Goal: Task Accomplishment & Management: Complete application form

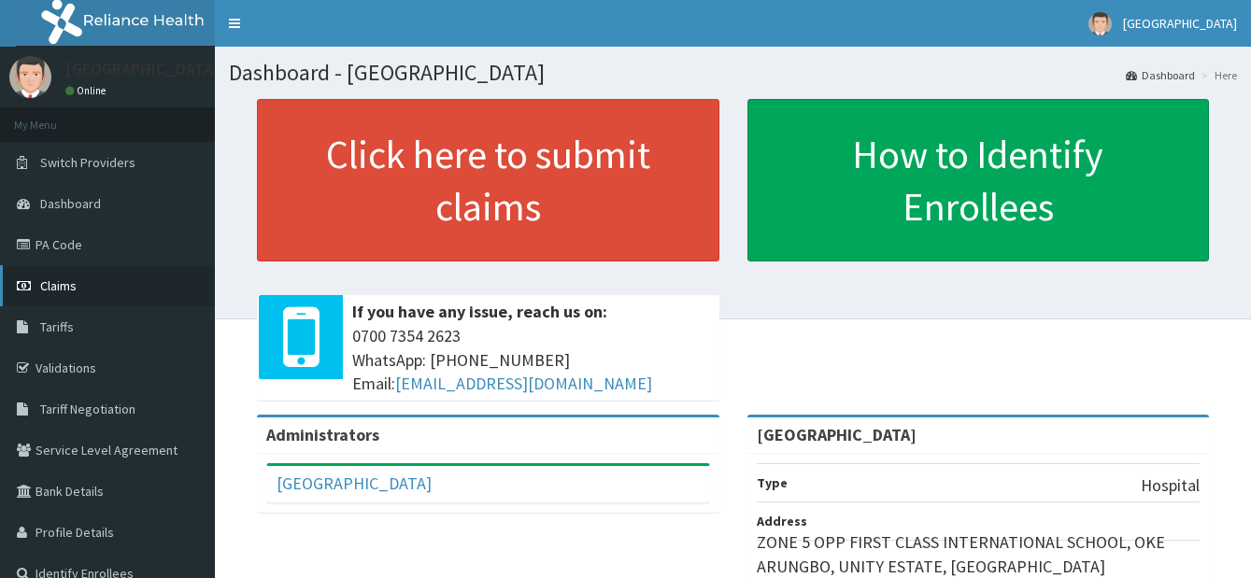
click at [121, 282] on link "Claims" at bounding box center [107, 285] width 215 height 41
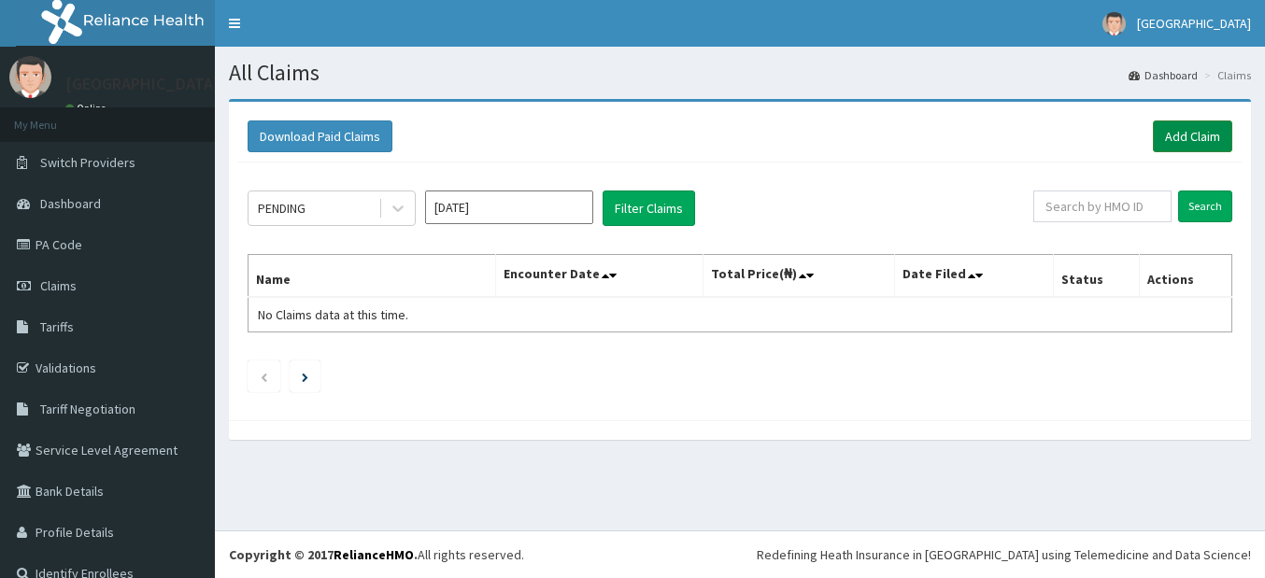
click at [1207, 140] on link "Add Claim" at bounding box center [1192, 137] width 79 height 32
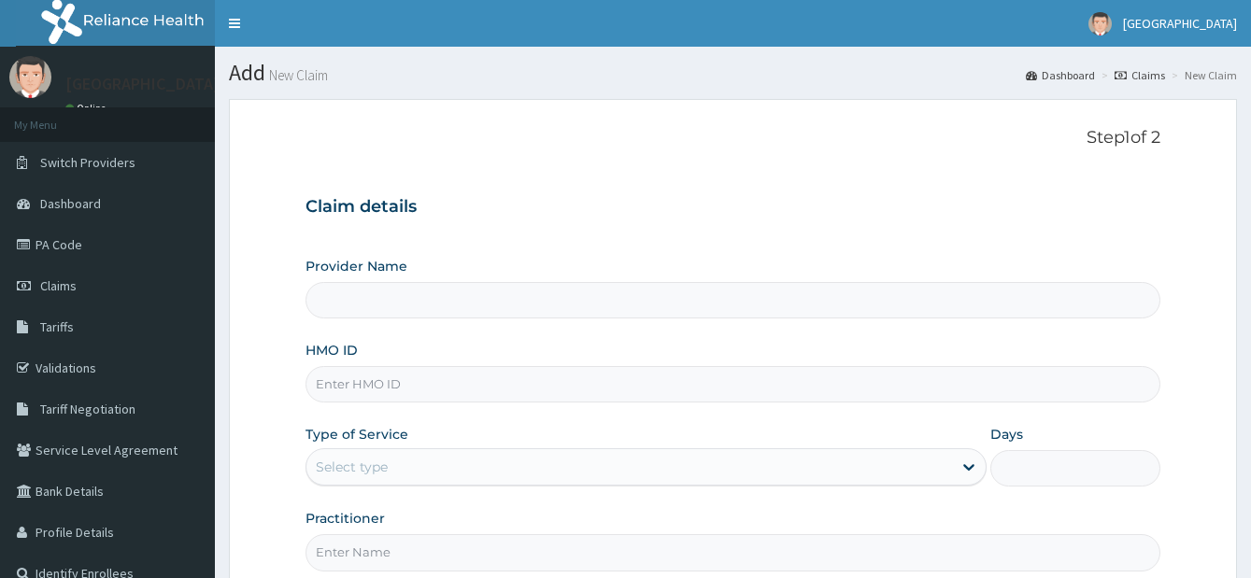
click at [588, 307] on input "Provider Name" at bounding box center [732, 300] width 855 height 36
type input "[GEOGRAPHIC_DATA]"
click at [676, 401] on input "HMO ID" at bounding box center [732, 384] width 855 height 36
click at [684, 392] on input "HMO ID" at bounding box center [732, 384] width 855 height 36
type input "10054/c"
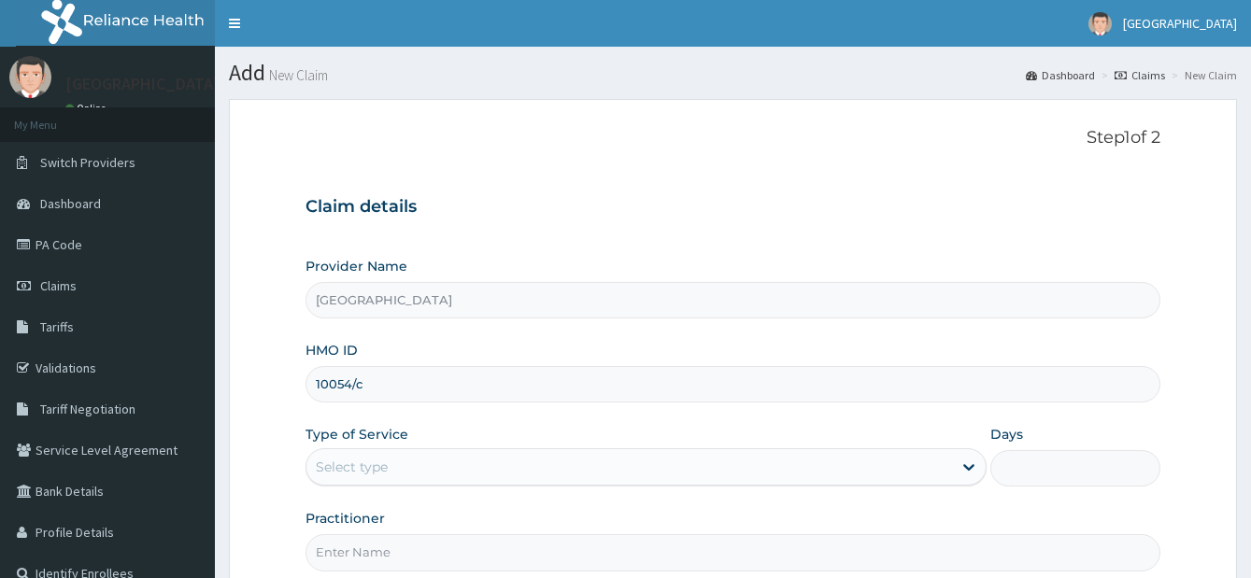
click at [780, 476] on div "Select type" at bounding box center [629, 467] width 646 height 30
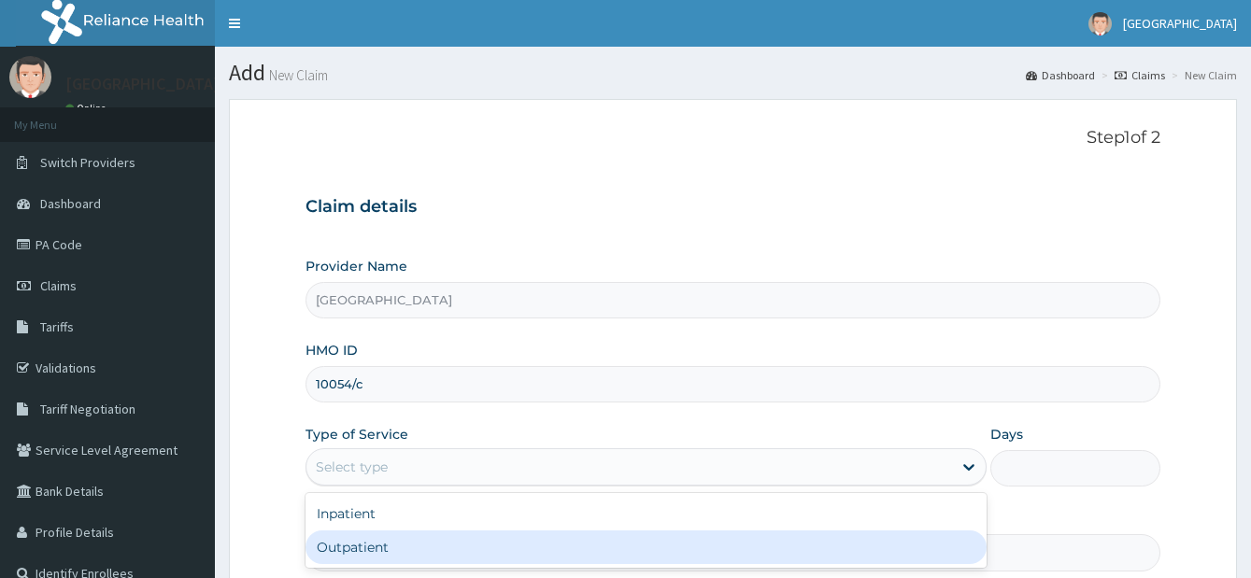
click at [596, 551] on div "Outpatient" at bounding box center [645, 548] width 681 height 34
type input "1"
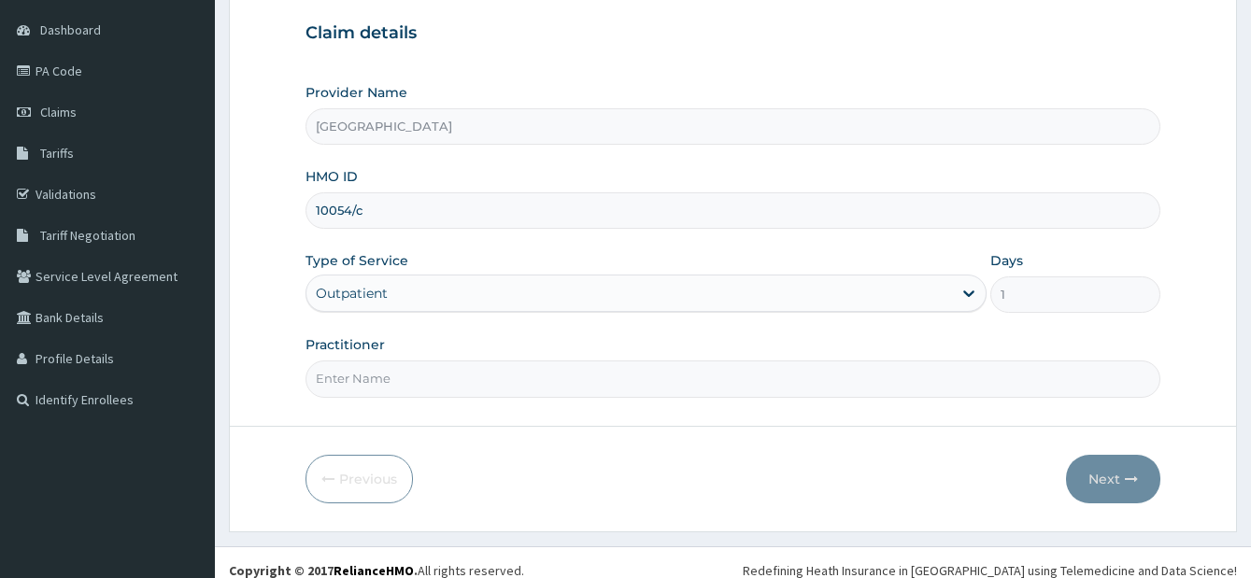
scroll to position [187, 0]
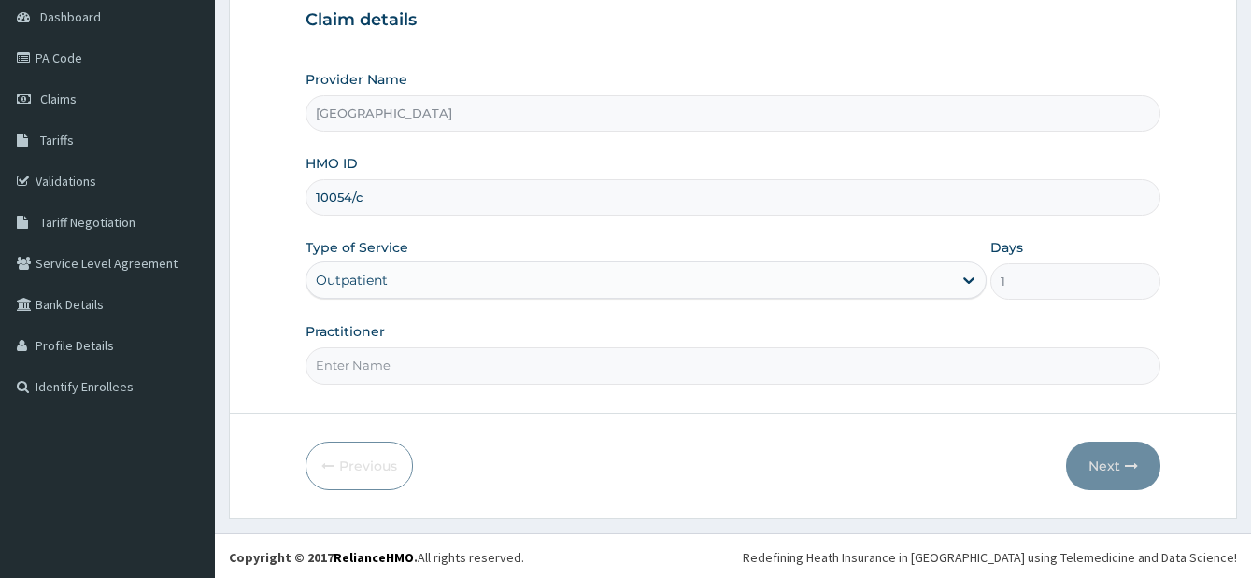
click at [532, 361] on input "Practitioner" at bounding box center [732, 366] width 855 height 36
type input "DR. AFOLABI BA"
click at [1134, 470] on icon "button" at bounding box center [1131, 466] width 13 height 13
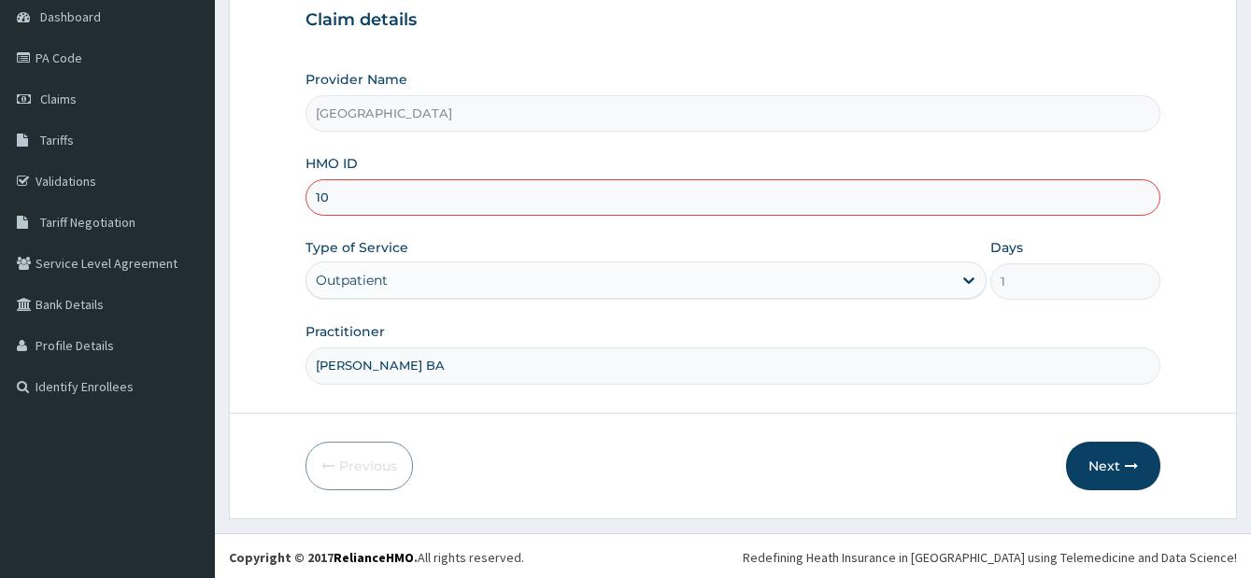
type input "1"
type input "npm/10054/c"
click at [1120, 469] on button "Next" at bounding box center [1113, 466] width 94 height 49
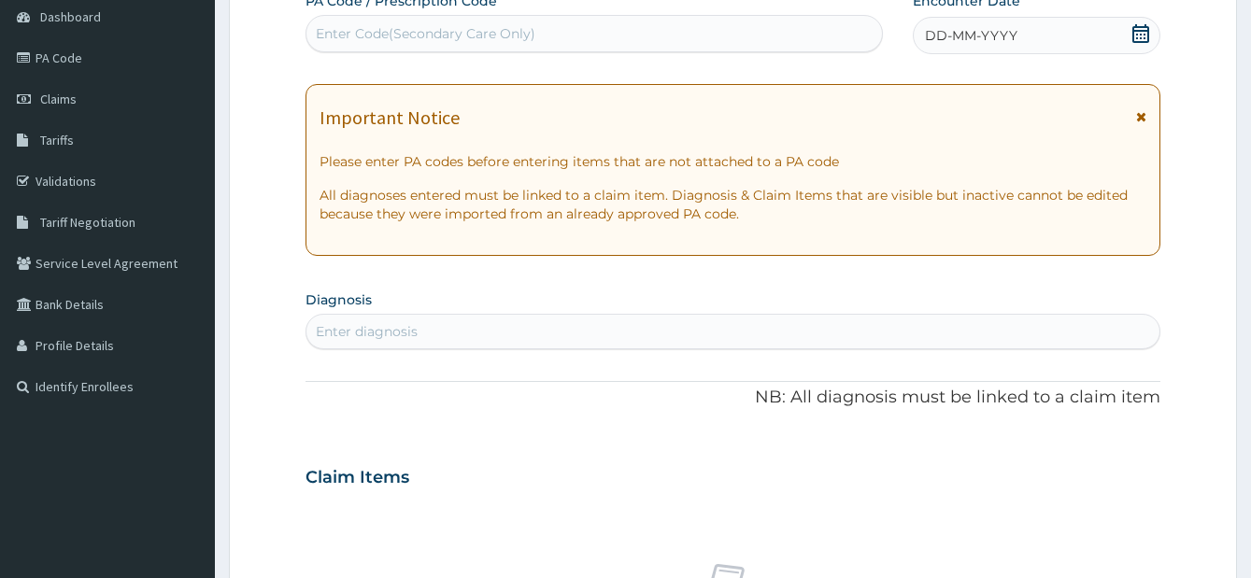
click at [1140, 31] on icon at bounding box center [1140, 33] width 17 height 19
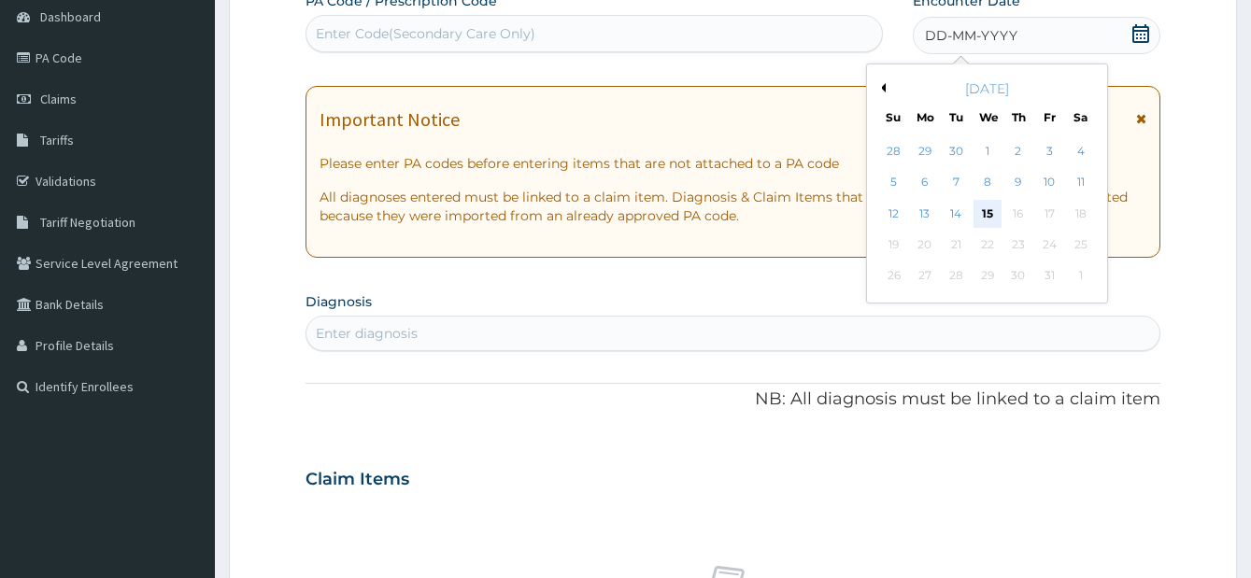
click at [992, 213] on div "15" at bounding box center [987, 214] width 28 height 28
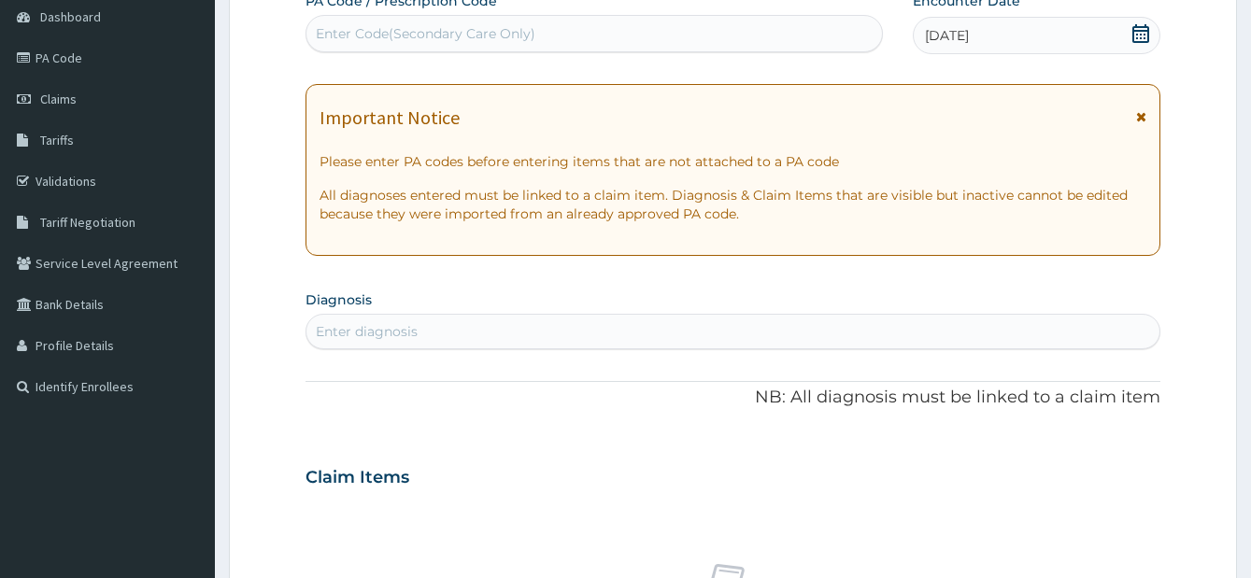
click at [423, 325] on div "Enter diagnosis" at bounding box center [732, 332] width 853 height 30
type input "g"
type input "c"
type input "upper"
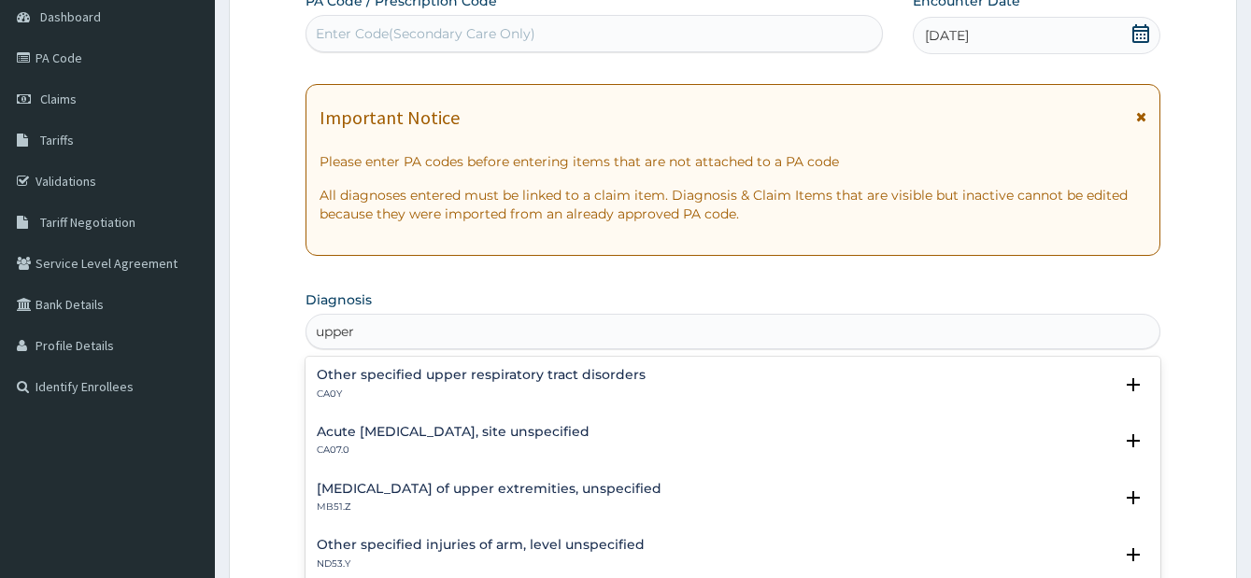
click at [559, 450] on p "CA07.0" at bounding box center [453, 450] width 273 height 13
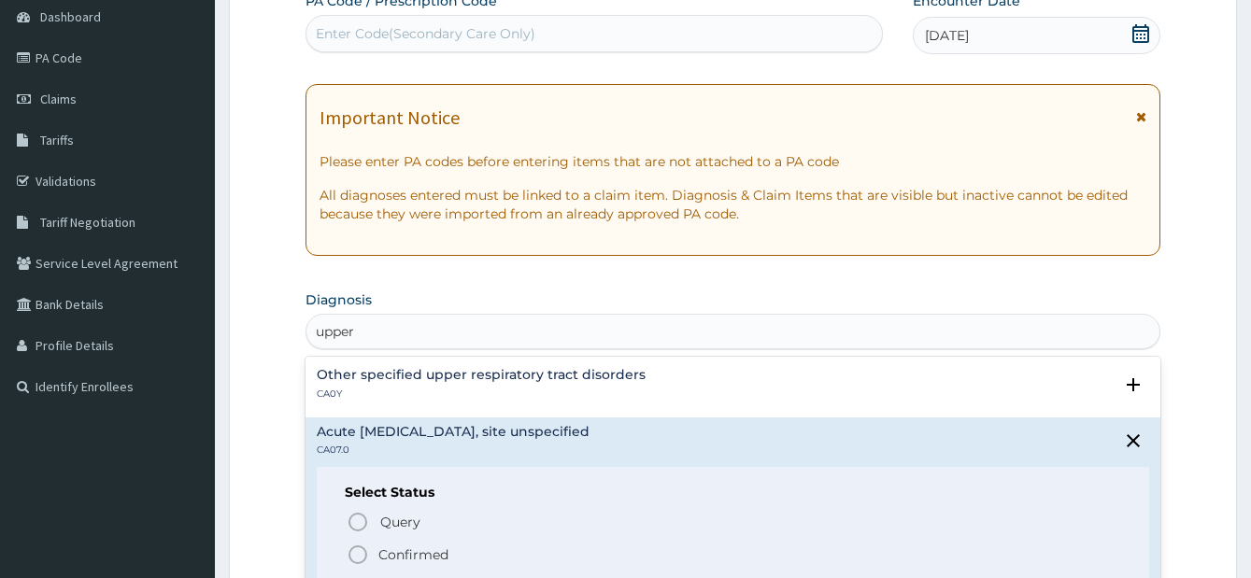
click at [376, 552] on span "Confirmed" at bounding box center [734, 555] width 774 height 22
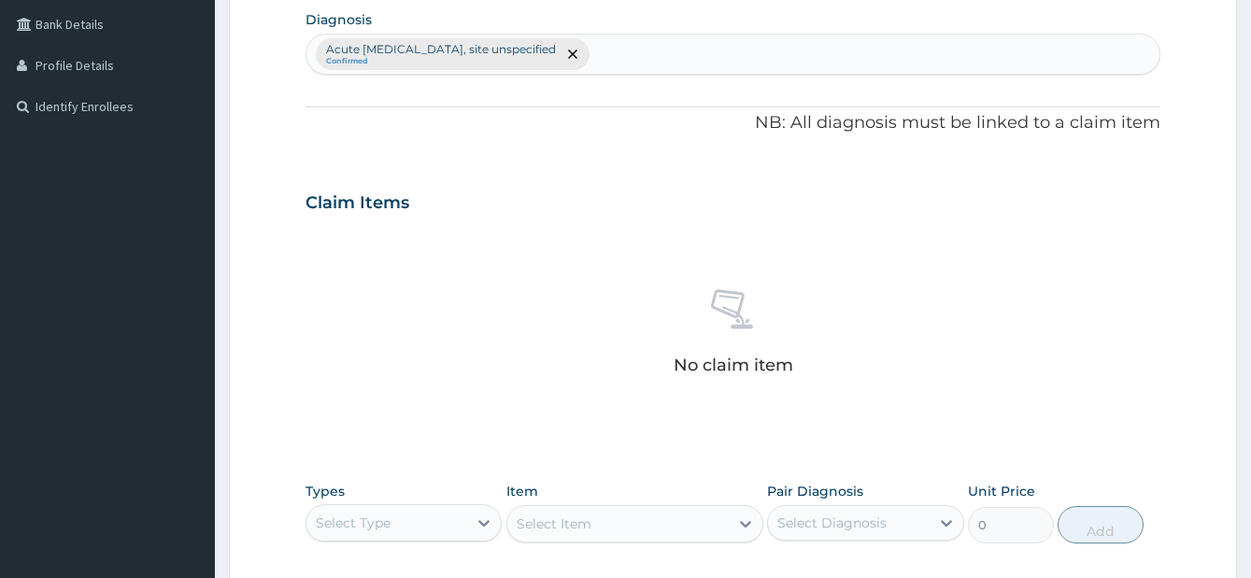
scroll to position [654, 0]
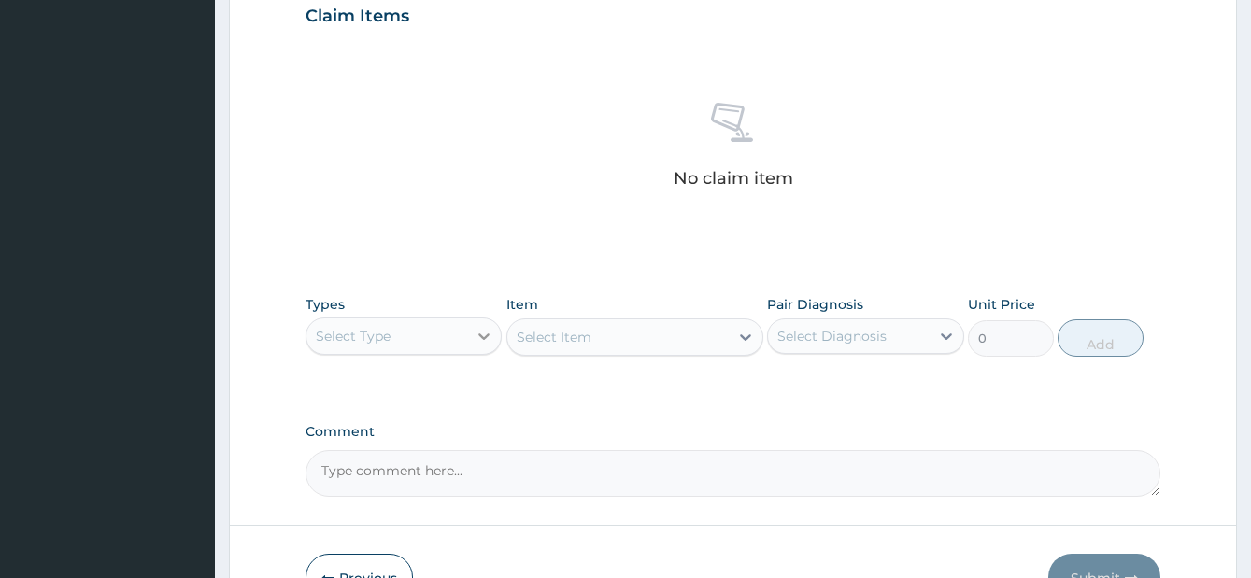
click at [485, 334] on icon at bounding box center [484, 336] width 19 height 19
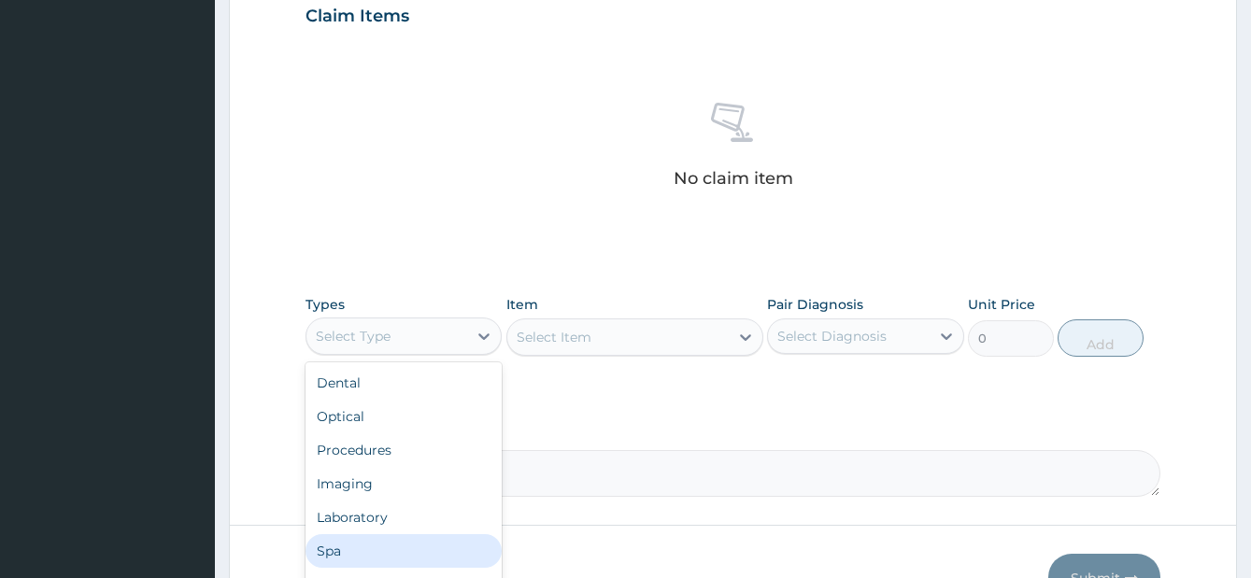
scroll to position [64, 0]
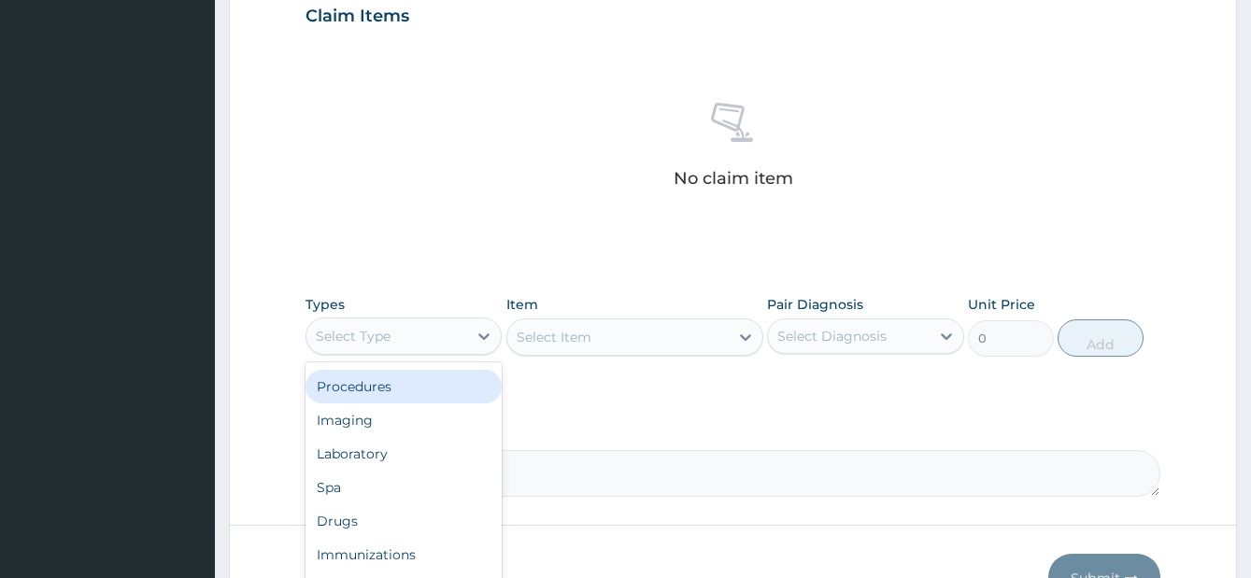
click at [408, 388] on div "Procedures" at bounding box center [403, 387] width 197 height 34
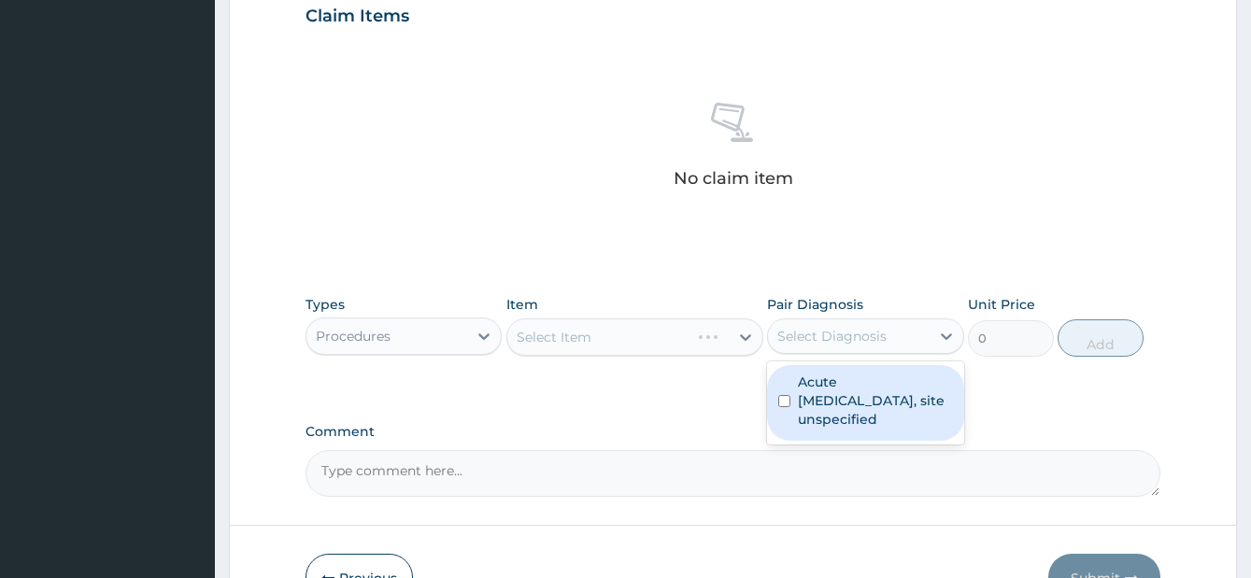
click at [910, 338] on div "Select Diagnosis" at bounding box center [849, 336] width 162 height 30
click at [905, 393] on label "Acute upper respiratory infection, site unspecified" at bounding box center [875, 401] width 155 height 56
checkbox input "true"
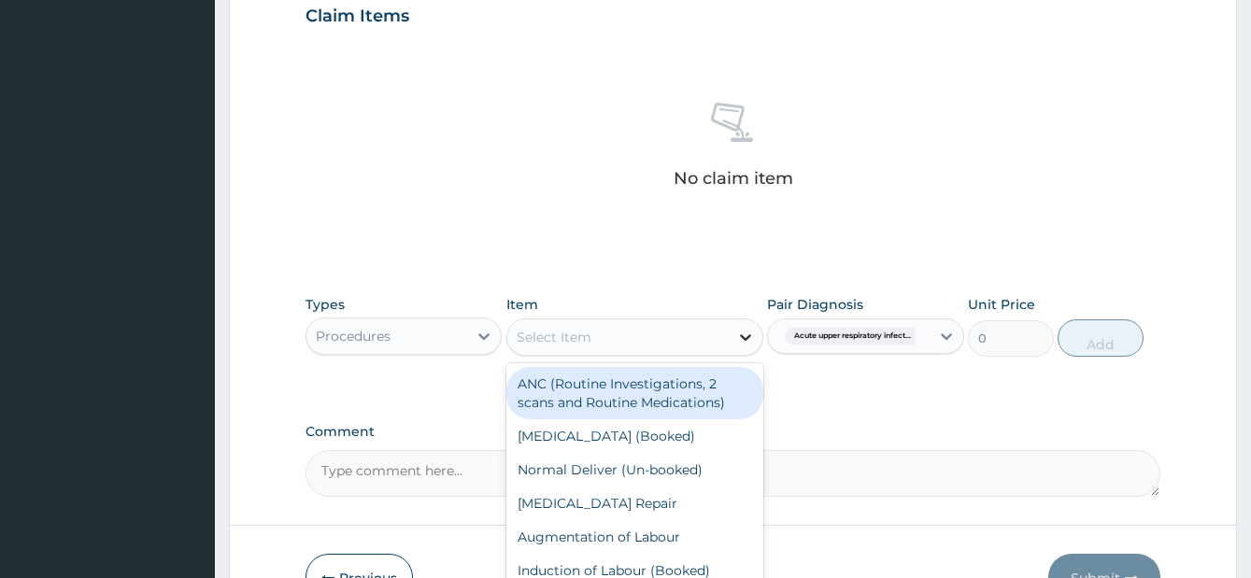
click at [746, 339] on icon at bounding box center [745, 337] width 11 height 7
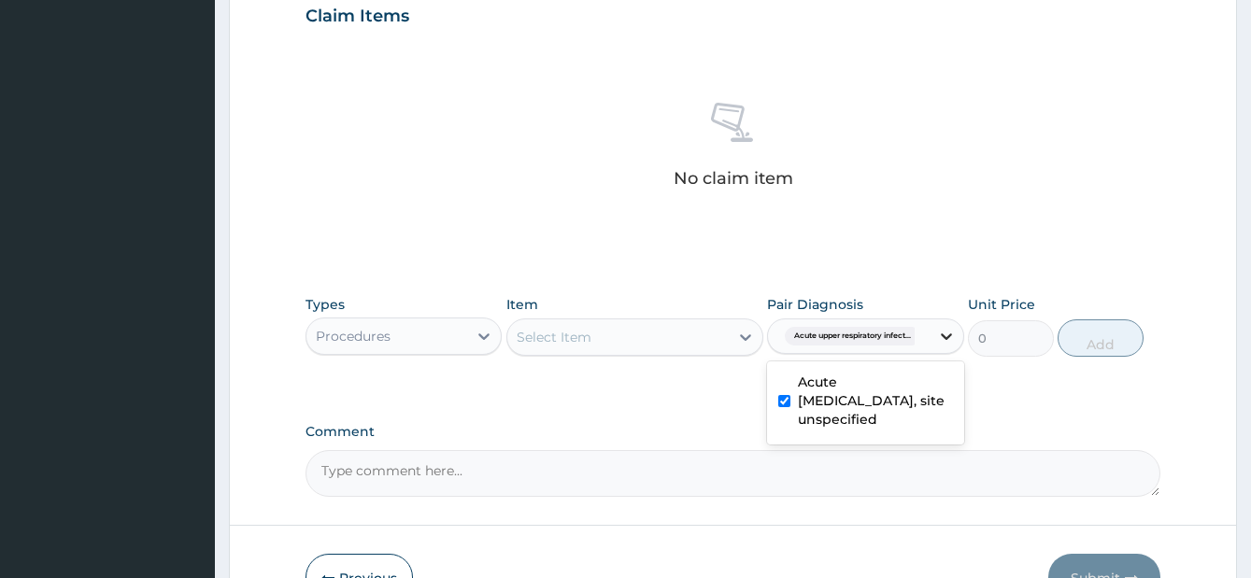
click at [940, 340] on icon at bounding box center [946, 336] width 19 height 19
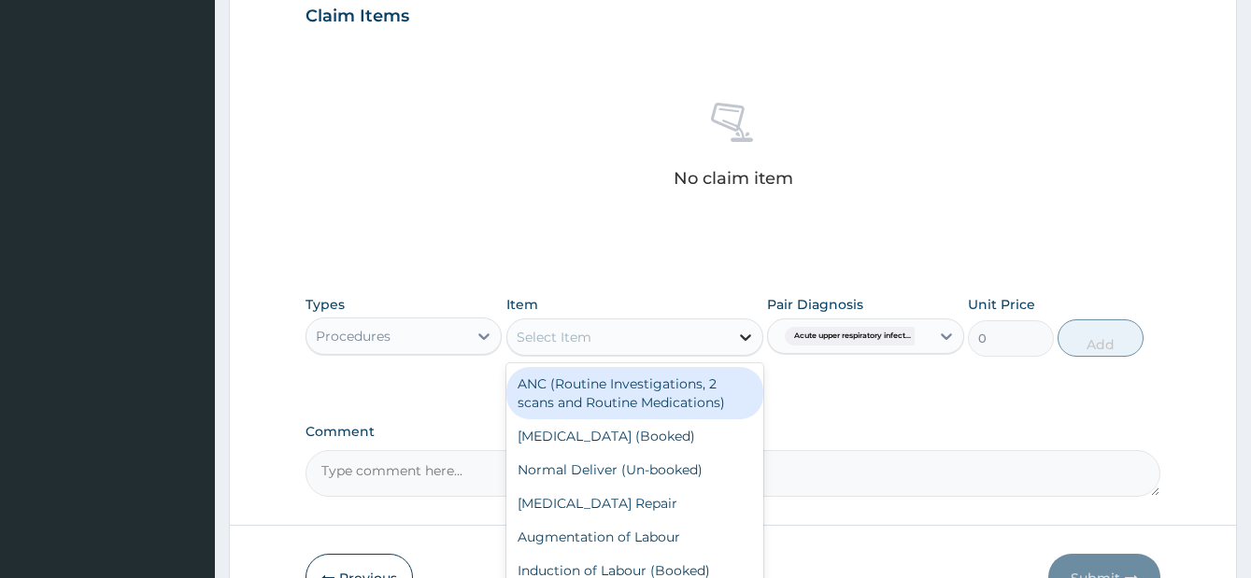
click at [736, 339] on icon at bounding box center [745, 337] width 19 height 19
click at [418, 343] on div "Procedures" at bounding box center [387, 336] width 162 height 30
click at [647, 352] on div "Select Item" at bounding box center [634, 337] width 257 height 37
type input "gp"
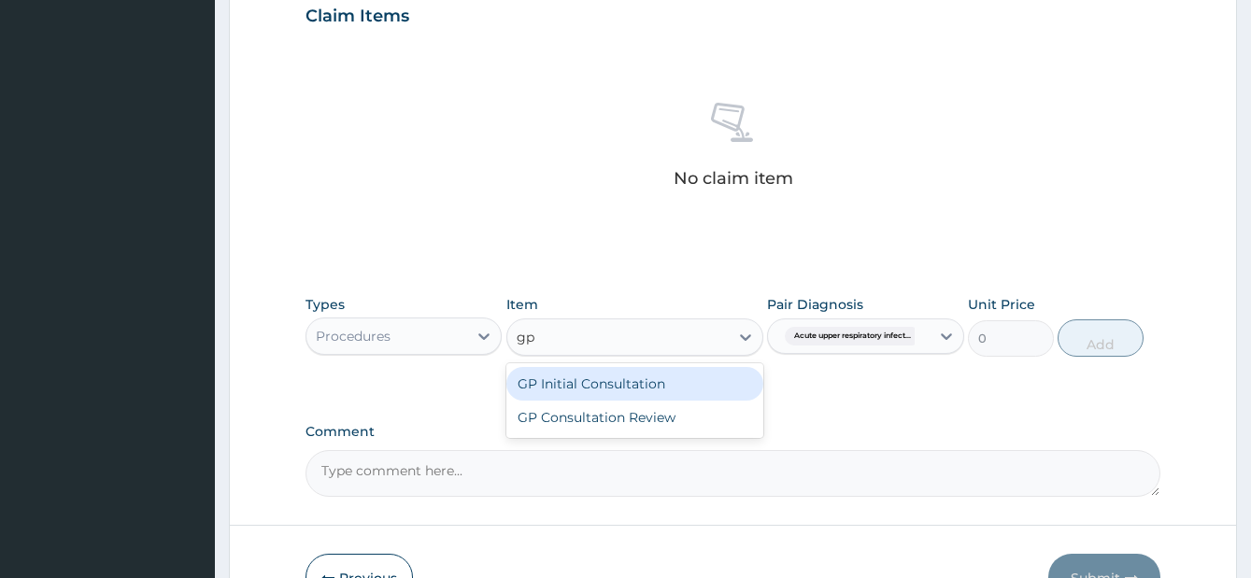
click at [660, 376] on div "GP Initial Consultation" at bounding box center [634, 384] width 257 height 34
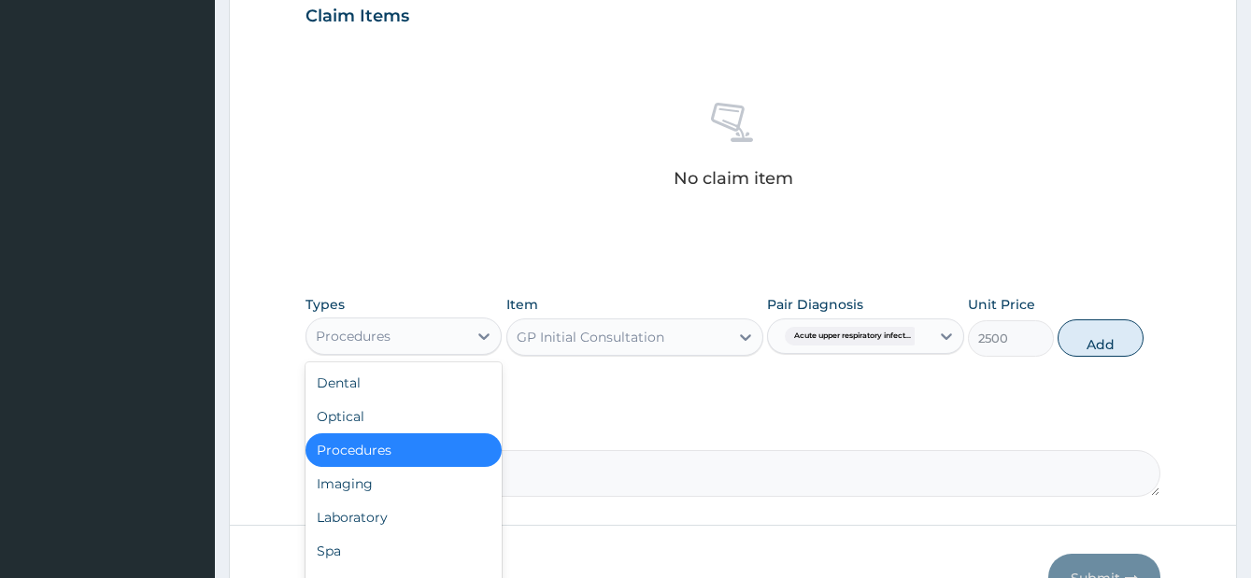
click at [436, 337] on div "Procedures" at bounding box center [387, 336] width 162 height 30
drag, startPoint x: 758, startPoint y: 431, endPoint x: 962, endPoint y: 378, distance: 211.2
click at [801, 415] on div "PA Code / Prescription Code Enter Code(Secondary Care Only) Encounter Date 15-1…" at bounding box center [732, 10] width 855 height 973
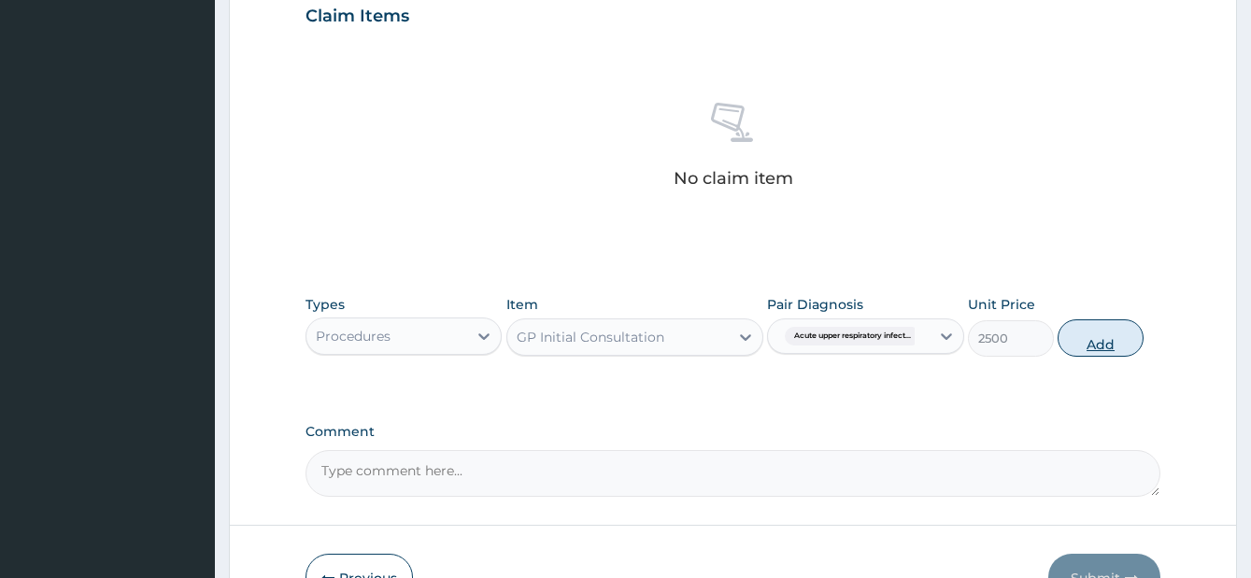
click at [1105, 351] on button "Add" at bounding box center [1101, 338] width 86 height 37
type input "0"
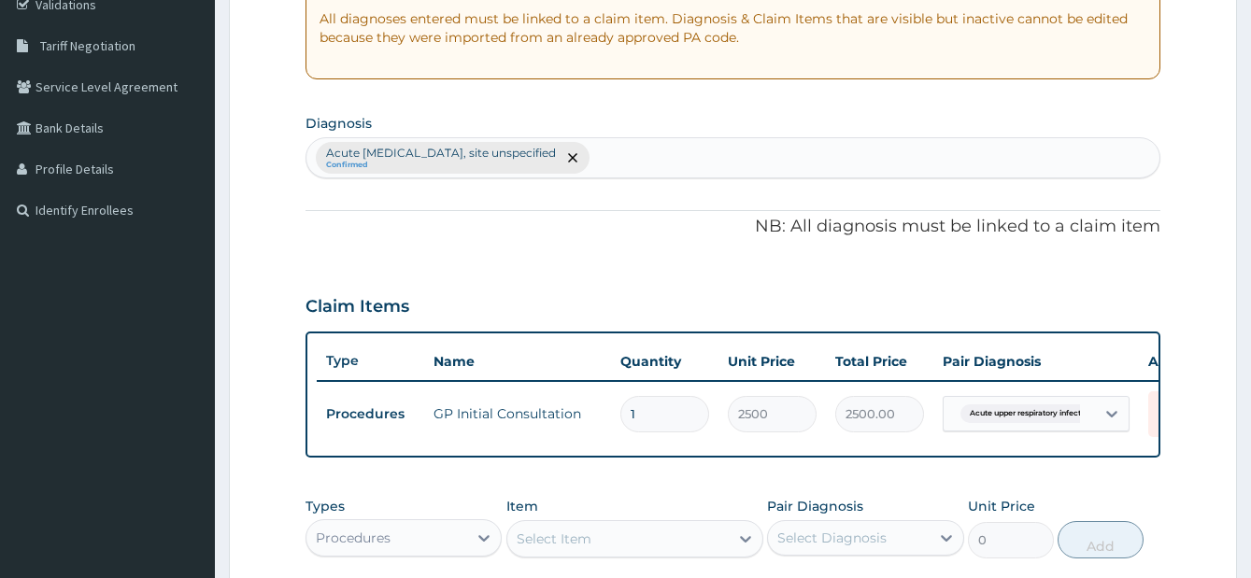
scroll to position [467, 0]
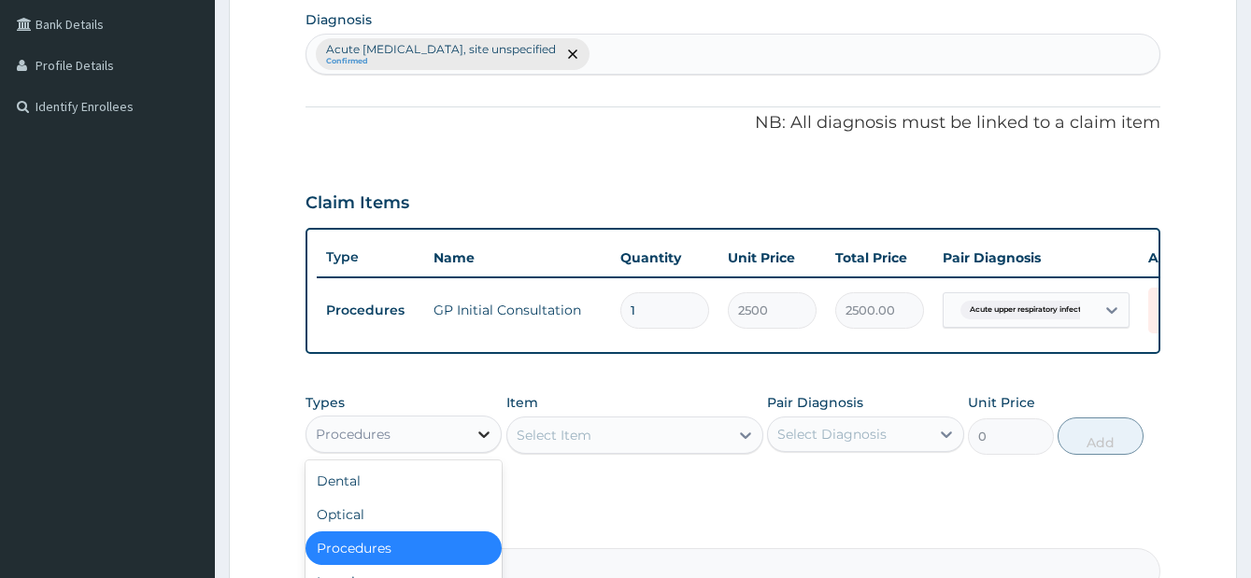
click at [475, 451] on div at bounding box center [484, 435] width 34 height 34
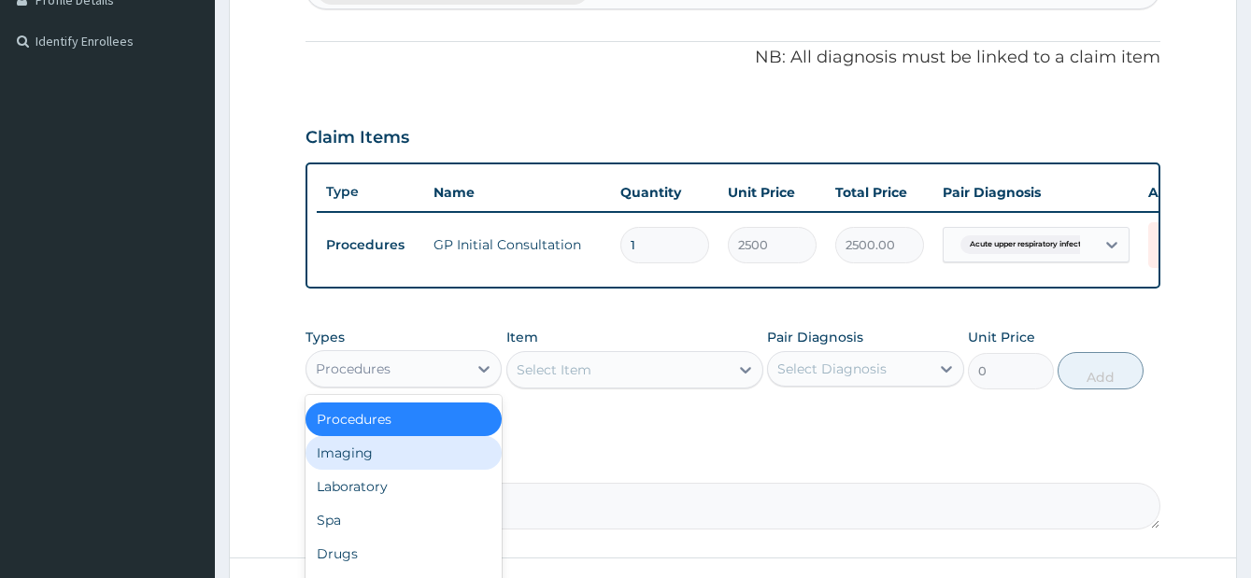
scroll to position [554, 0]
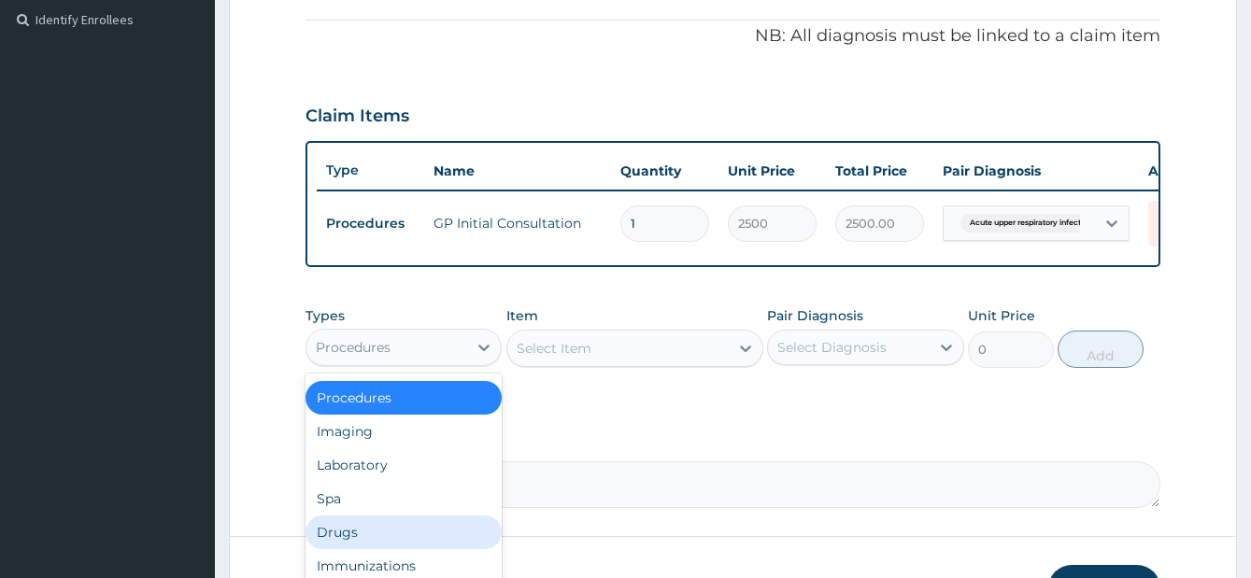
click at [383, 536] on div "Drugs" at bounding box center [403, 533] width 197 height 34
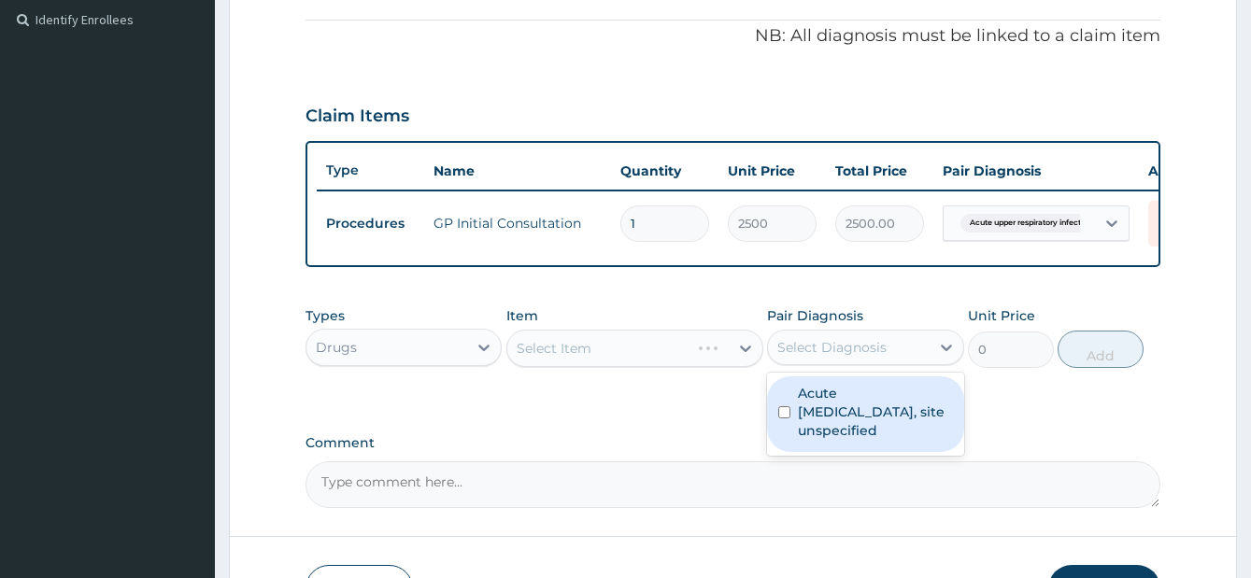
click at [915, 361] on div "Select Diagnosis" at bounding box center [849, 348] width 162 height 30
click at [895, 440] on label "Acute upper respiratory infection, site unspecified" at bounding box center [875, 412] width 155 height 56
checkbox input "true"
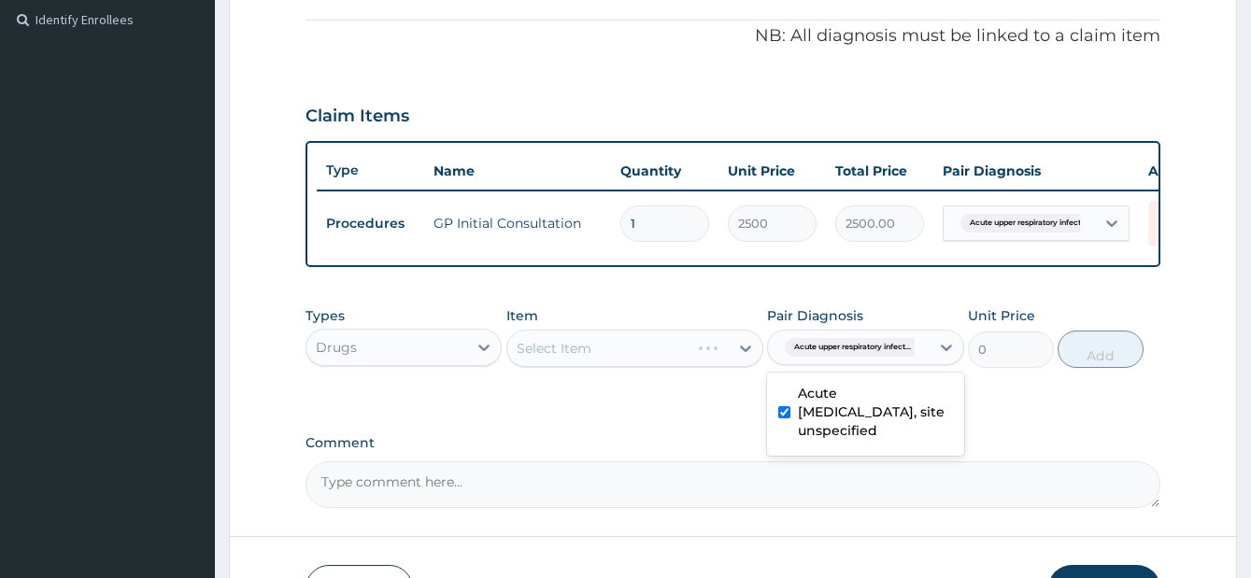
click at [734, 405] on div "Types Drugs Item Select Item Pair Diagnosis option Acute upper respiratory infe…" at bounding box center [732, 351] width 855 height 108
click at [735, 359] on div at bounding box center [746, 349] width 34 height 34
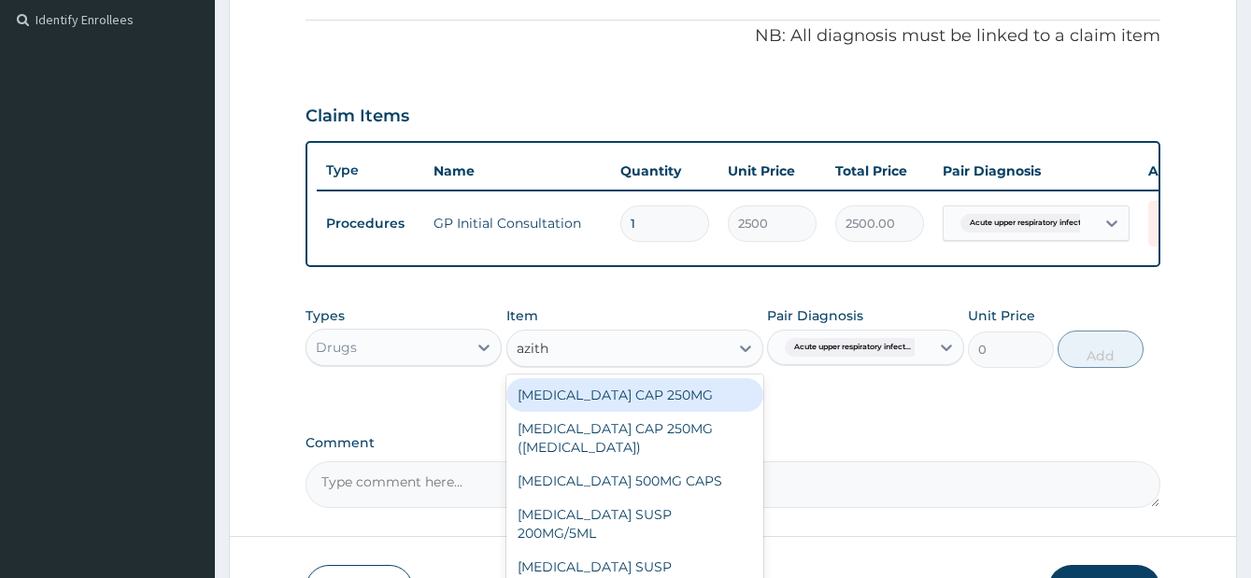
type input "azithr"
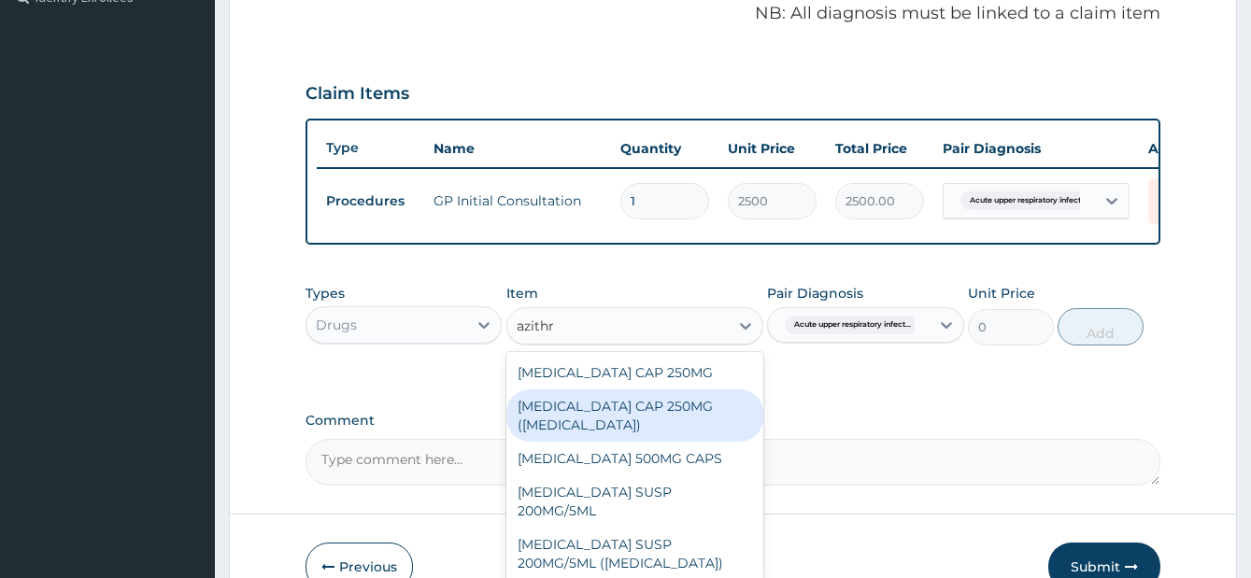
scroll to position [578, 0]
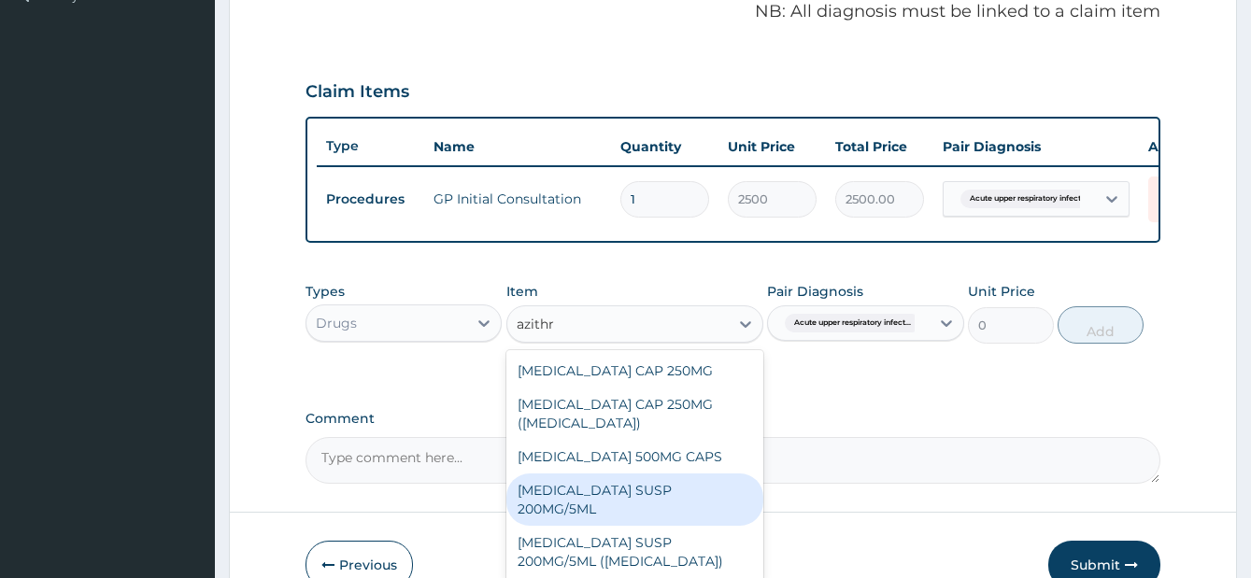
click at [675, 502] on div "AZITHROMYCIN SUSP 200MG/5ML" at bounding box center [634, 500] width 257 height 52
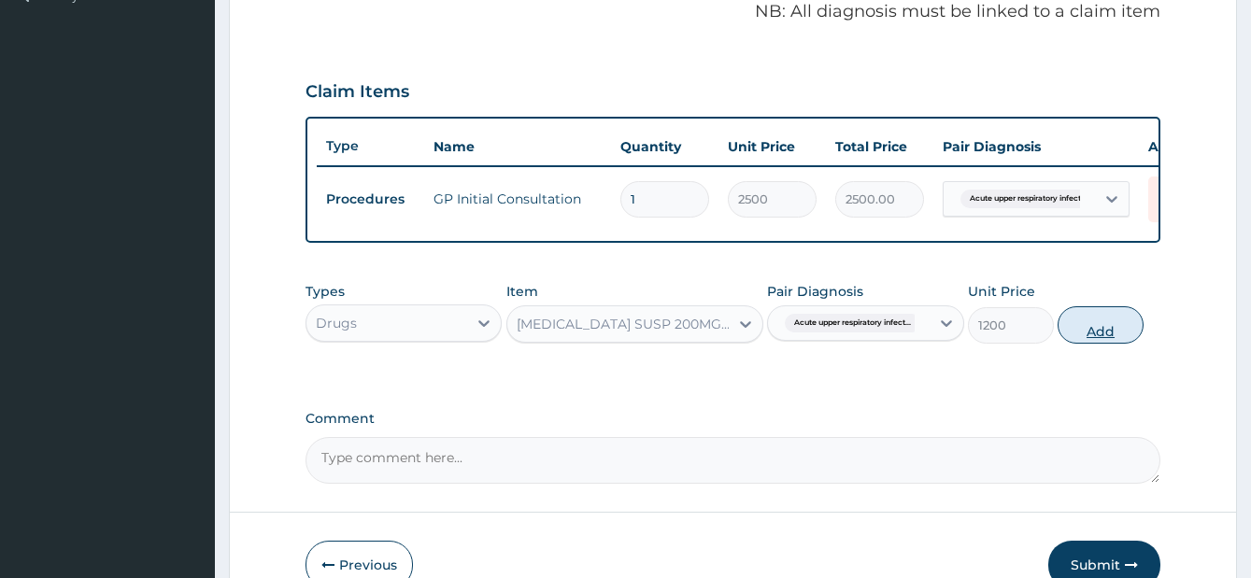
click at [1100, 344] on button "Add" at bounding box center [1101, 324] width 86 height 37
type input "0"
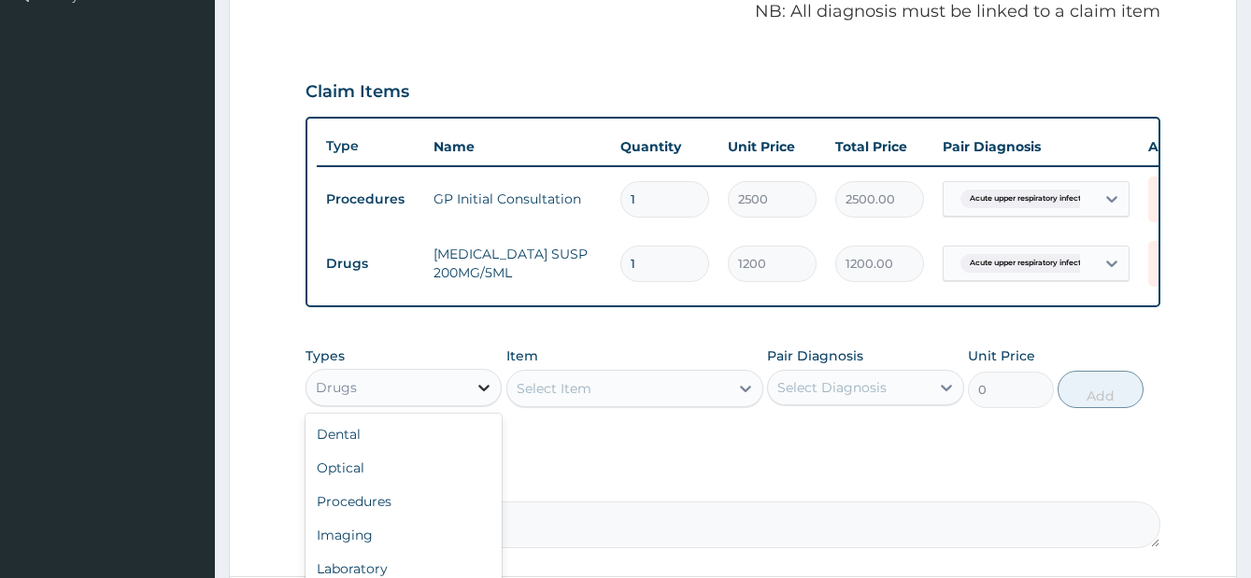
click at [484, 397] on icon at bounding box center [484, 387] width 19 height 19
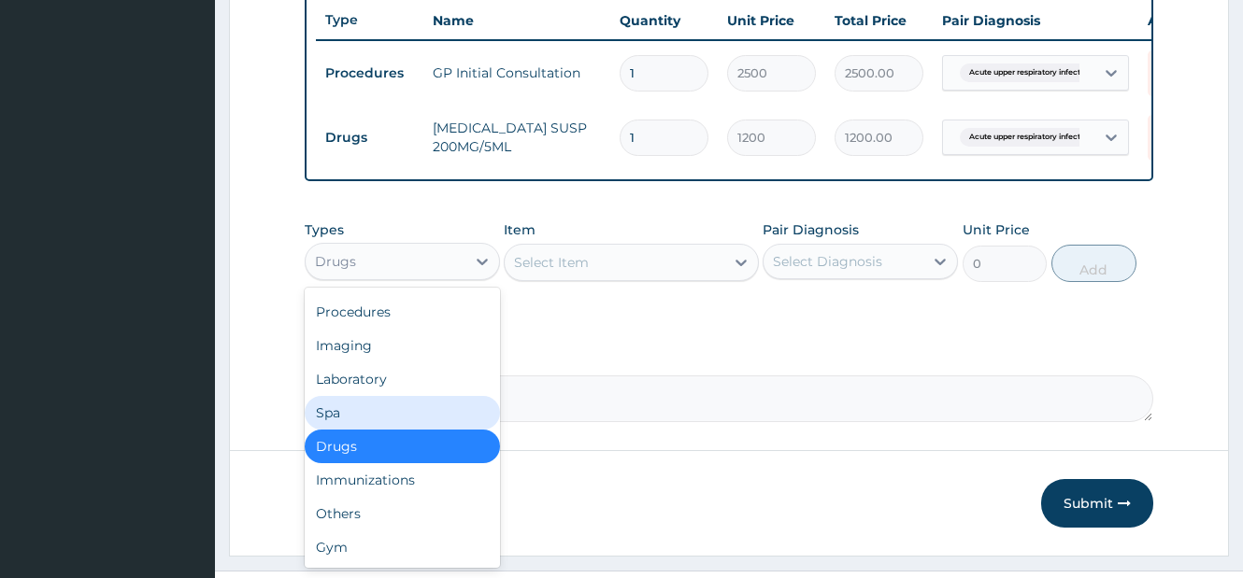
scroll to position [711, 0]
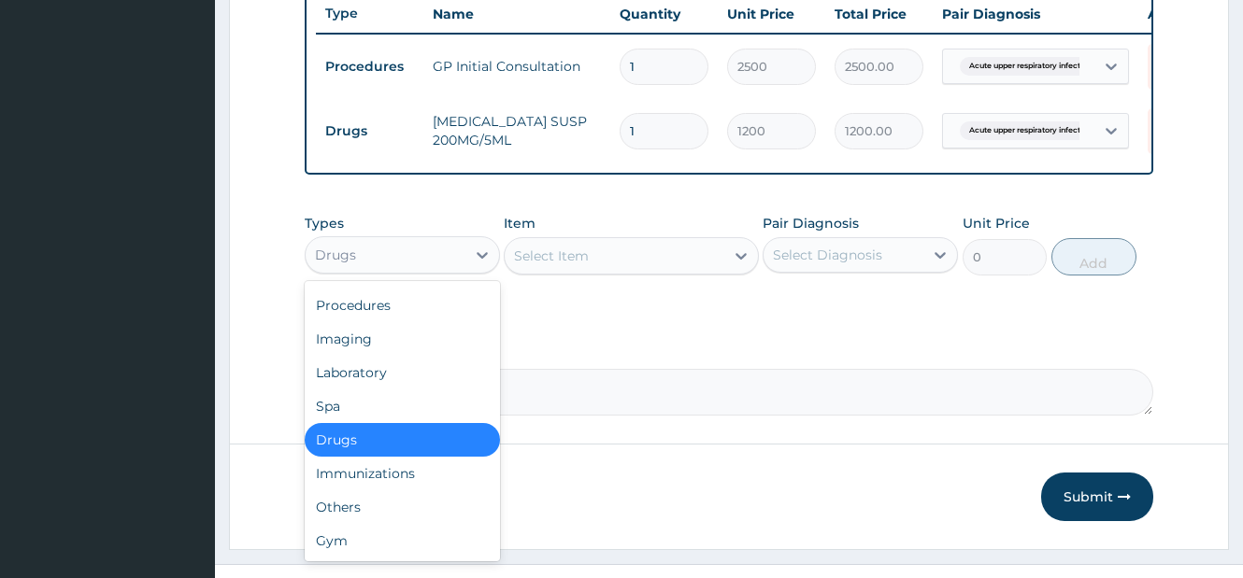
click at [362, 445] on div "Drugs" at bounding box center [402, 440] width 195 height 34
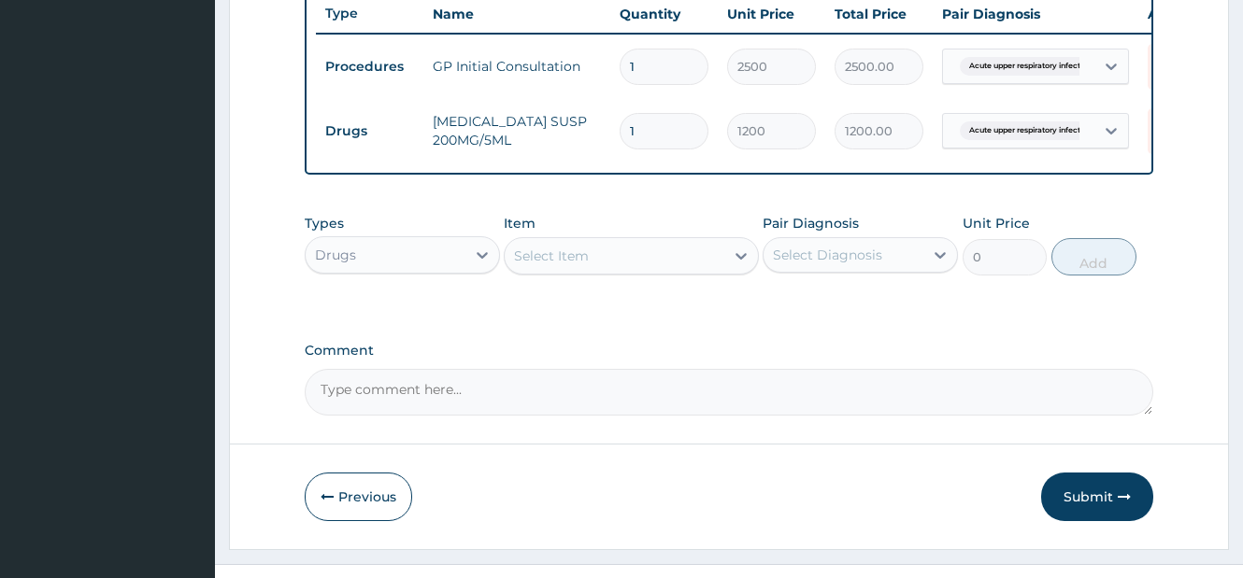
click at [872, 270] on div "Select Diagnosis" at bounding box center [843, 255] width 160 height 30
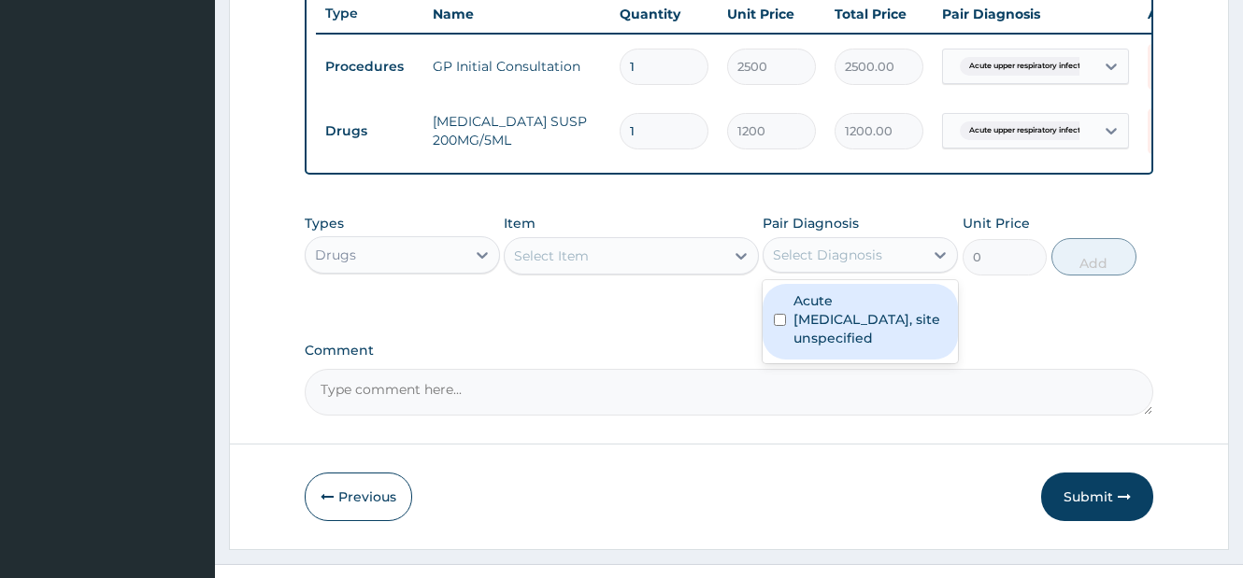
drag, startPoint x: 864, startPoint y: 317, endPoint x: 840, endPoint y: 320, distance: 24.5
click at [863, 317] on label "Acute upper respiratory infection, site unspecified" at bounding box center [869, 319] width 153 height 56
checkbox input "true"
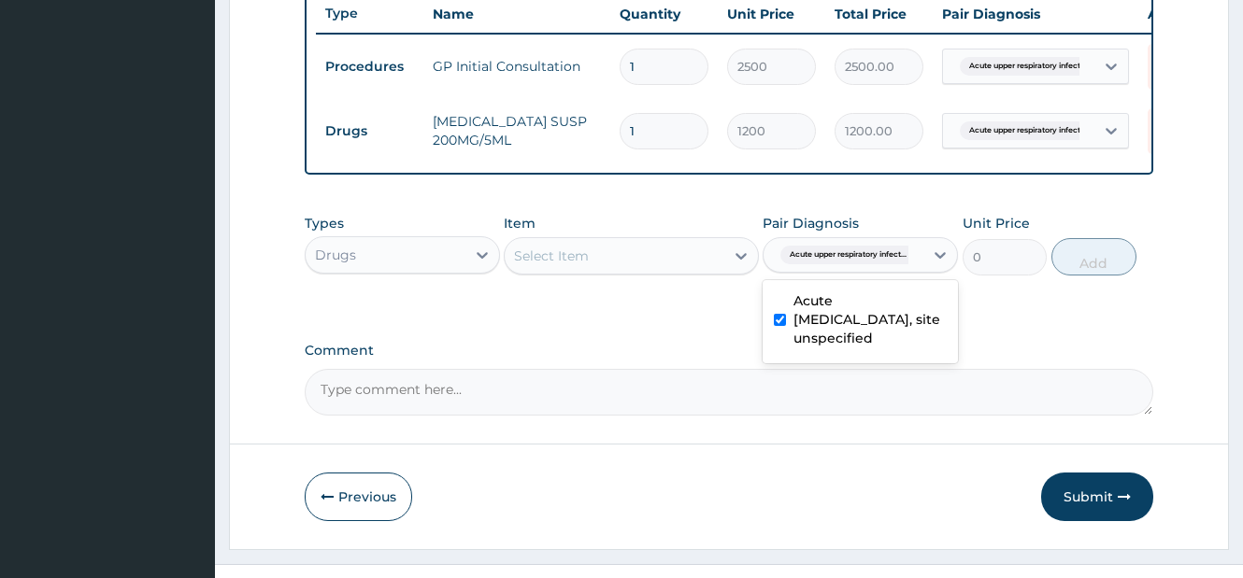
click at [668, 271] on div "Select Item" at bounding box center [613, 256] width 219 height 30
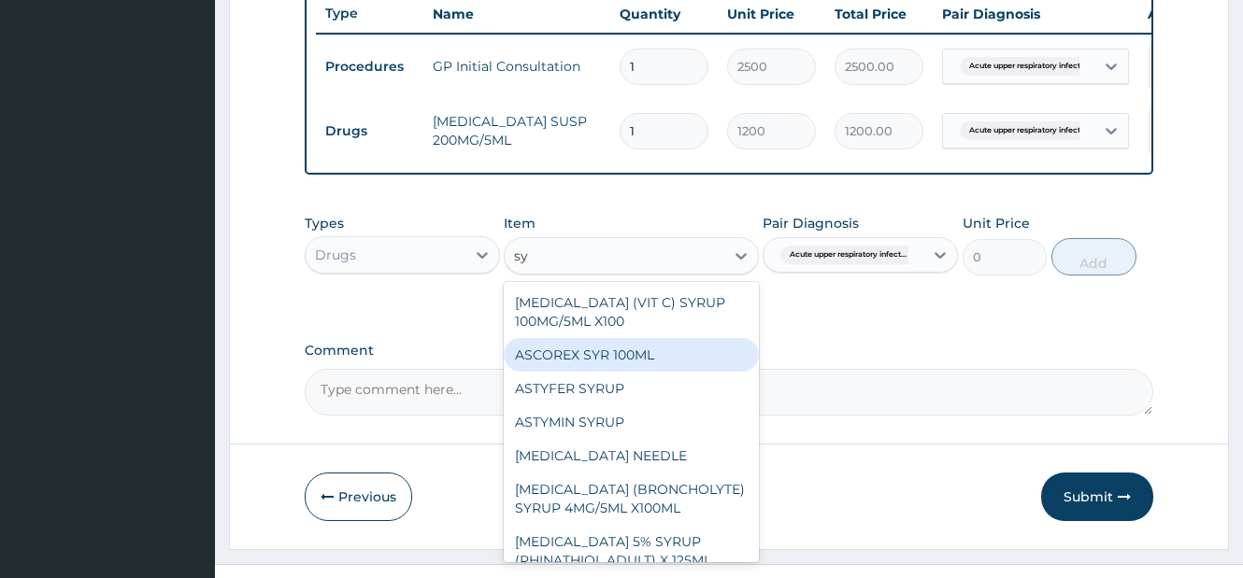
type input "s"
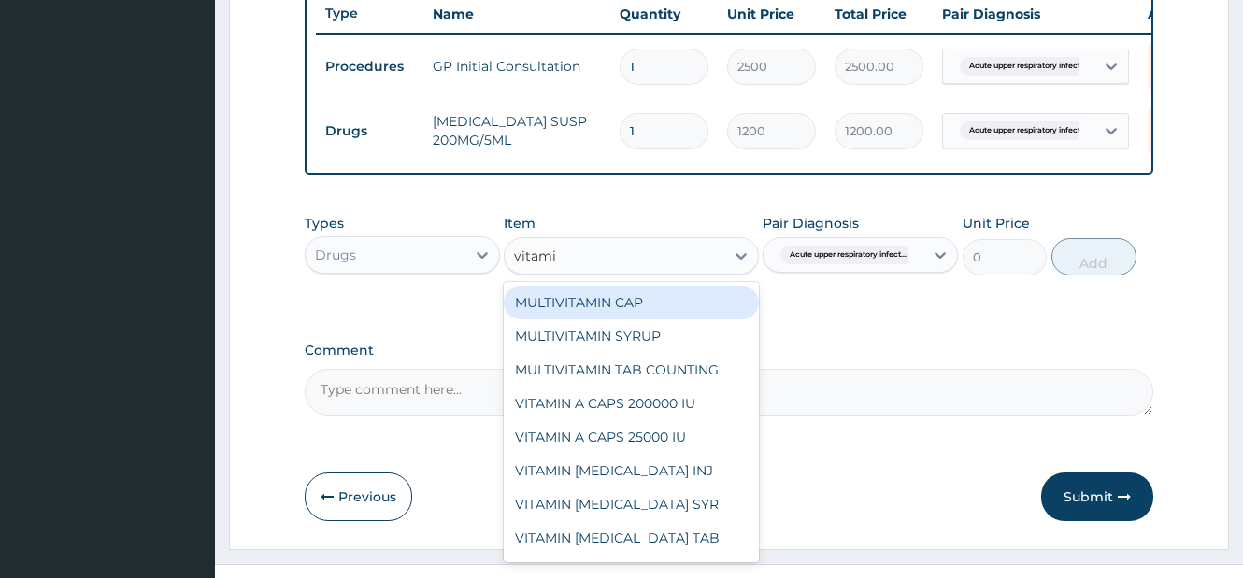
type input "vitamin"
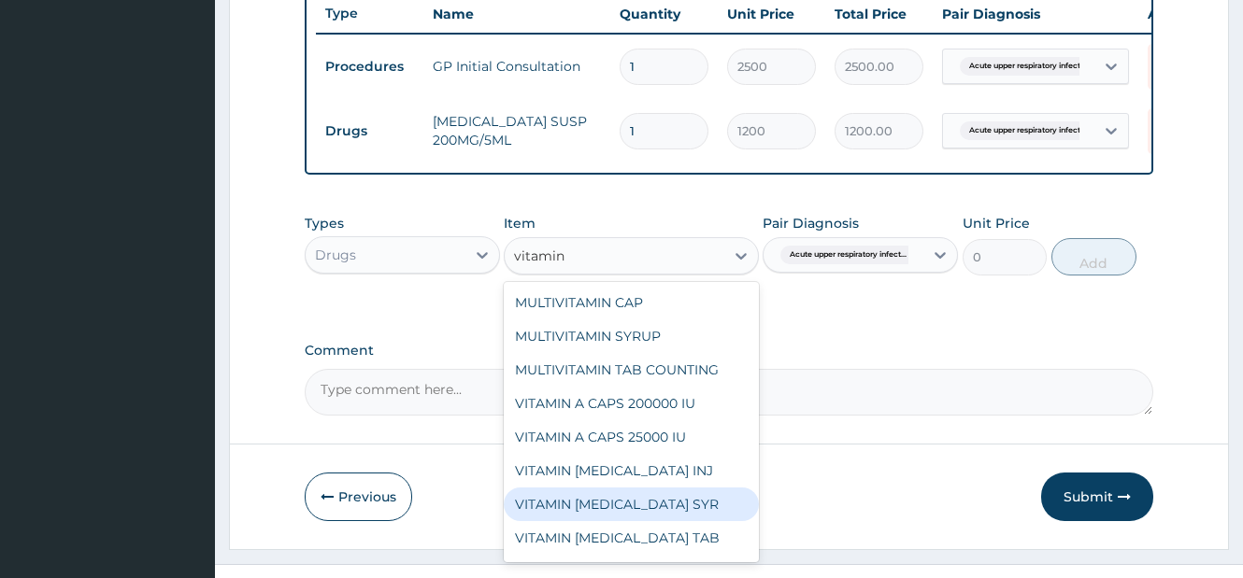
scroll to position [64, 0]
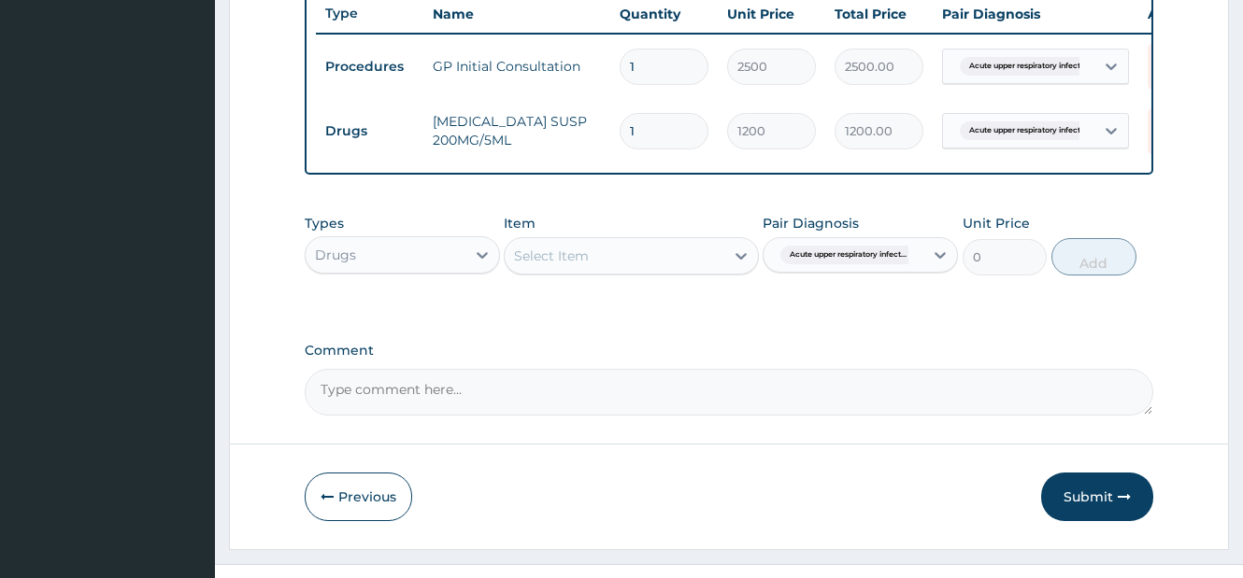
click at [698, 259] on div "Select Item" at bounding box center [613, 256] width 219 height 30
click at [697, 262] on div "Select Item" at bounding box center [613, 256] width 219 height 30
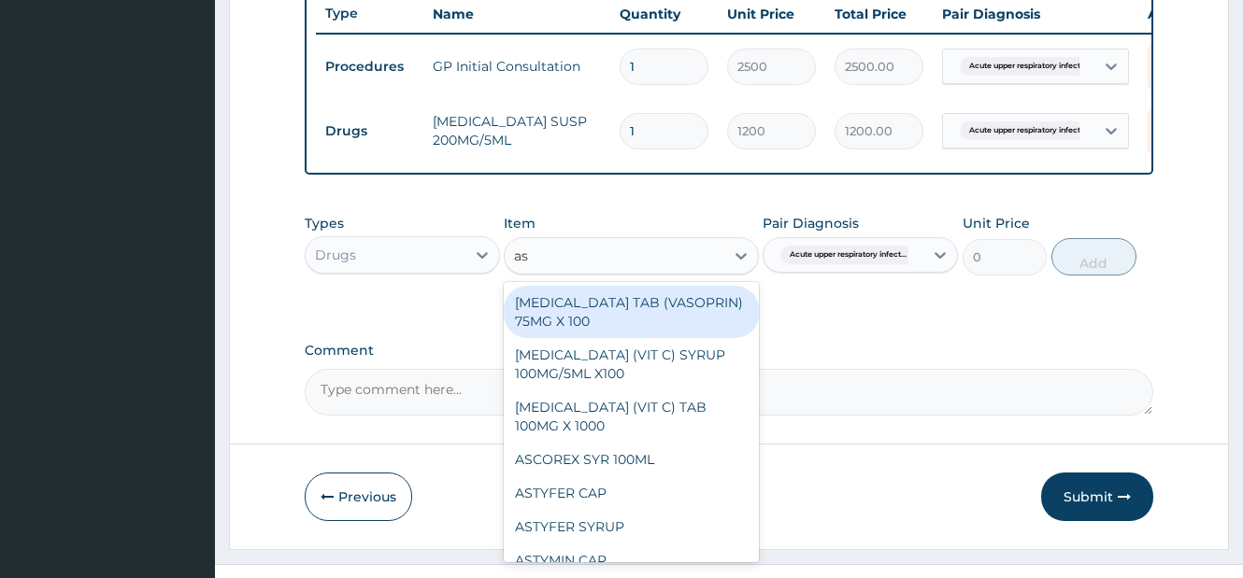
type input "asc"
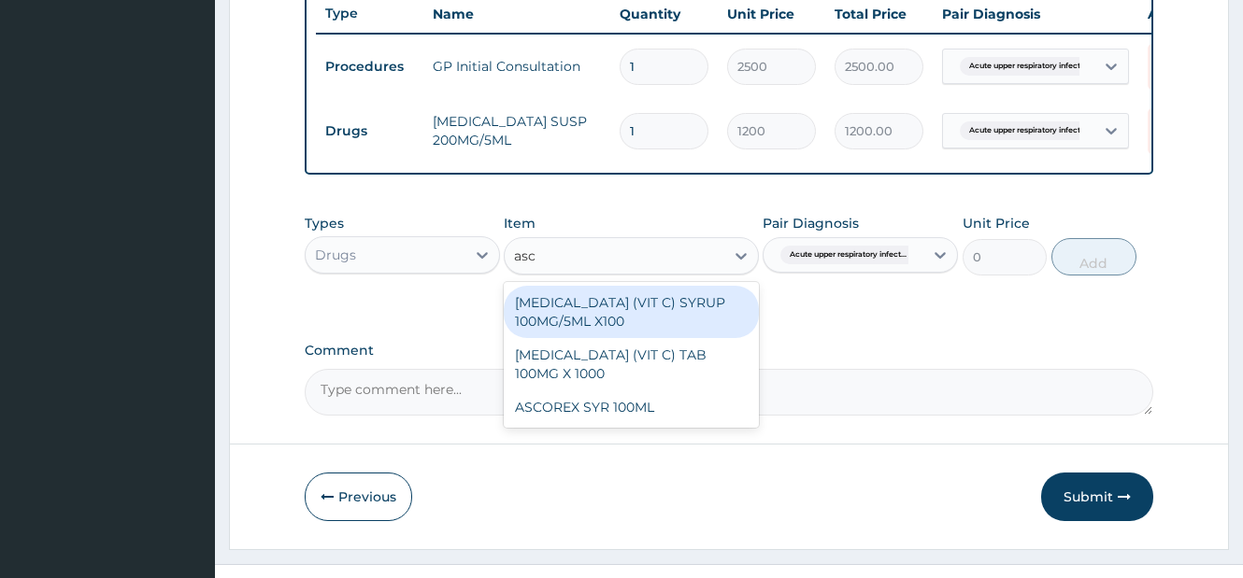
drag, startPoint x: 694, startPoint y: 327, endPoint x: 718, endPoint y: 318, distance: 26.0
click at [696, 327] on div "ASCORBIC ACID (VIT C) SYRUP 100MG/5ML X100" at bounding box center [631, 312] width 254 height 52
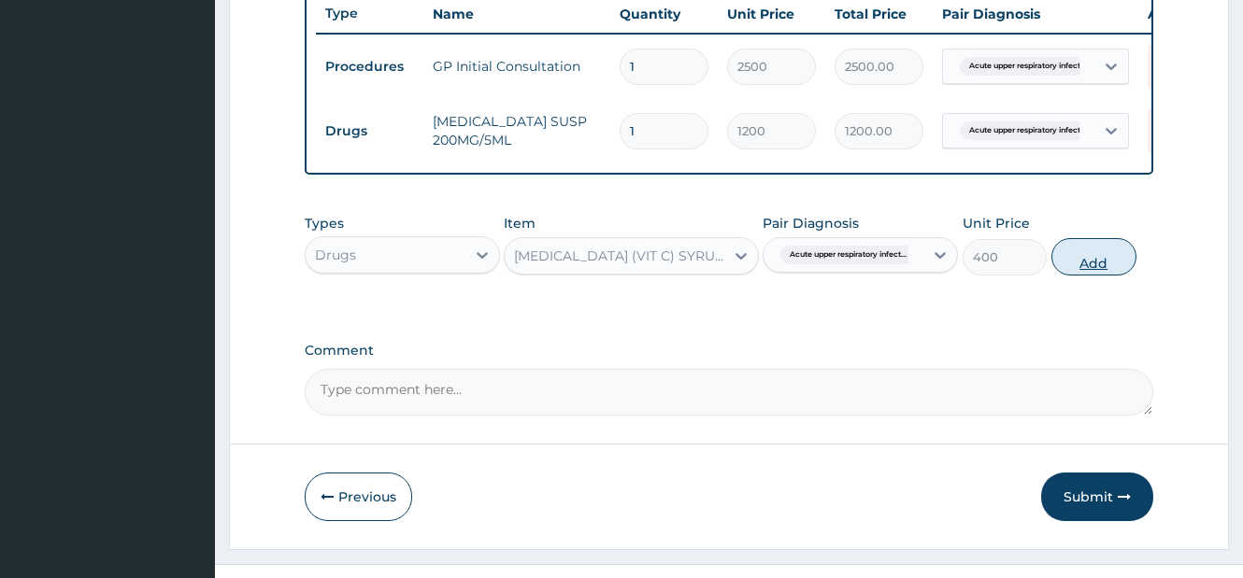
click at [1080, 274] on button "Add" at bounding box center [1093, 256] width 85 height 37
type input "0"
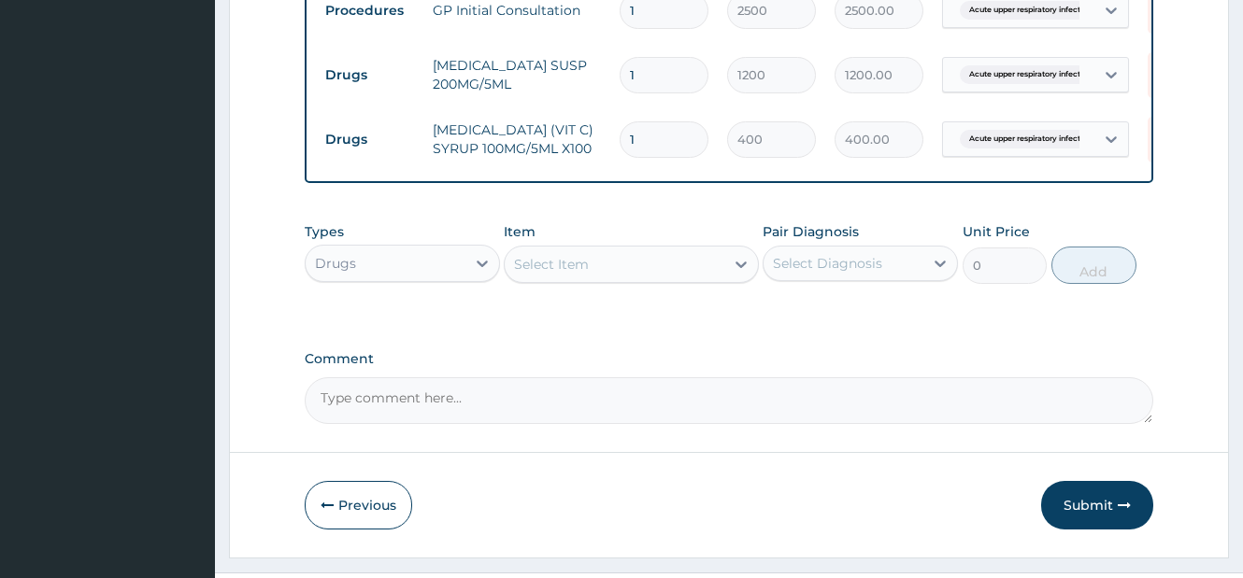
scroll to position [823, 0]
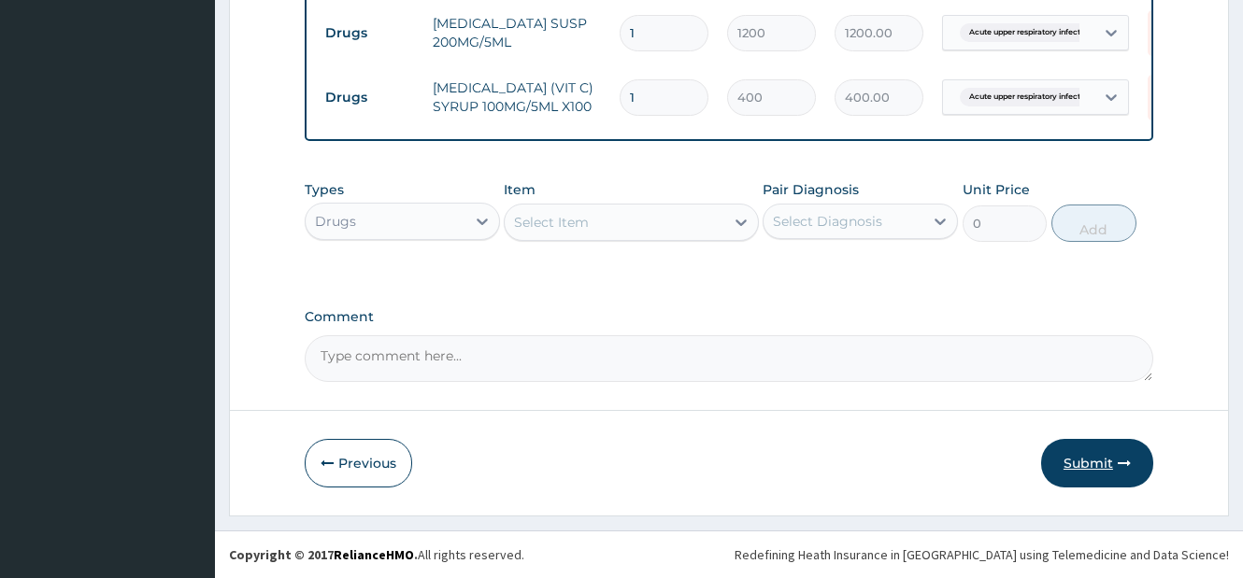
click at [1086, 460] on button "Submit" at bounding box center [1097, 463] width 112 height 49
